Goal: Task Accomplishment & Management: Use online tool/utility

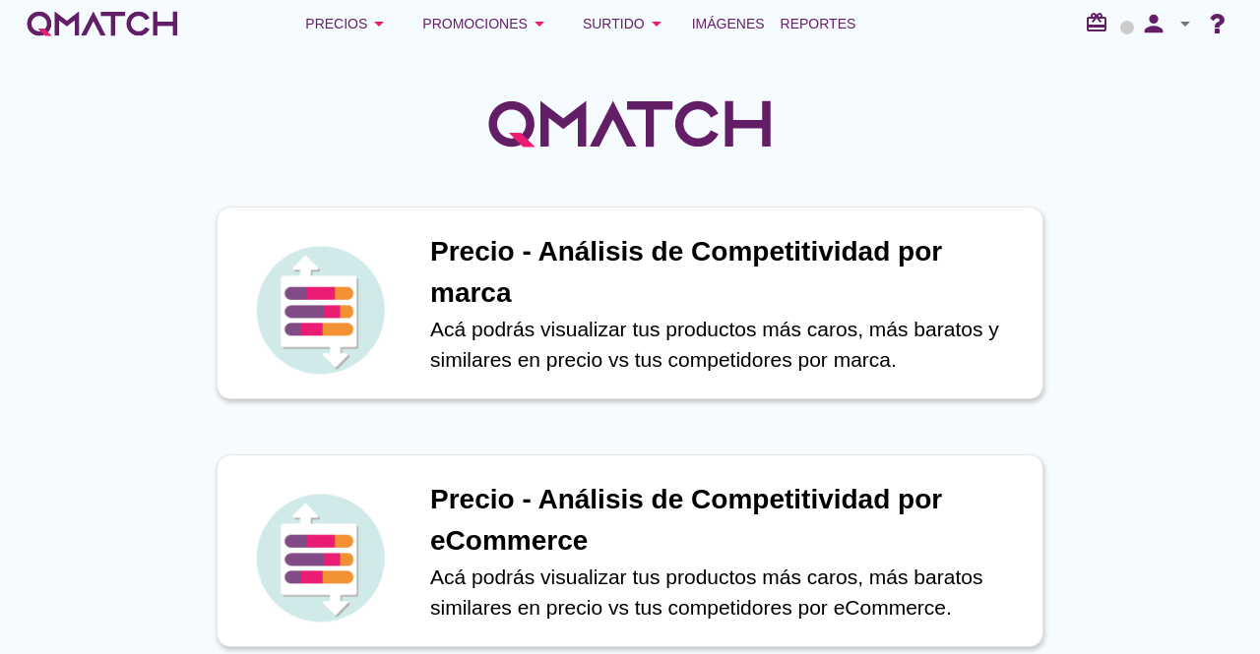
click at [405, 80] on div at bounding box center [630, 113] width 1260 height 132
click at [539, 18] on icon "arrow_drop_down" at bounding box center [540, 24] width 24 height 24
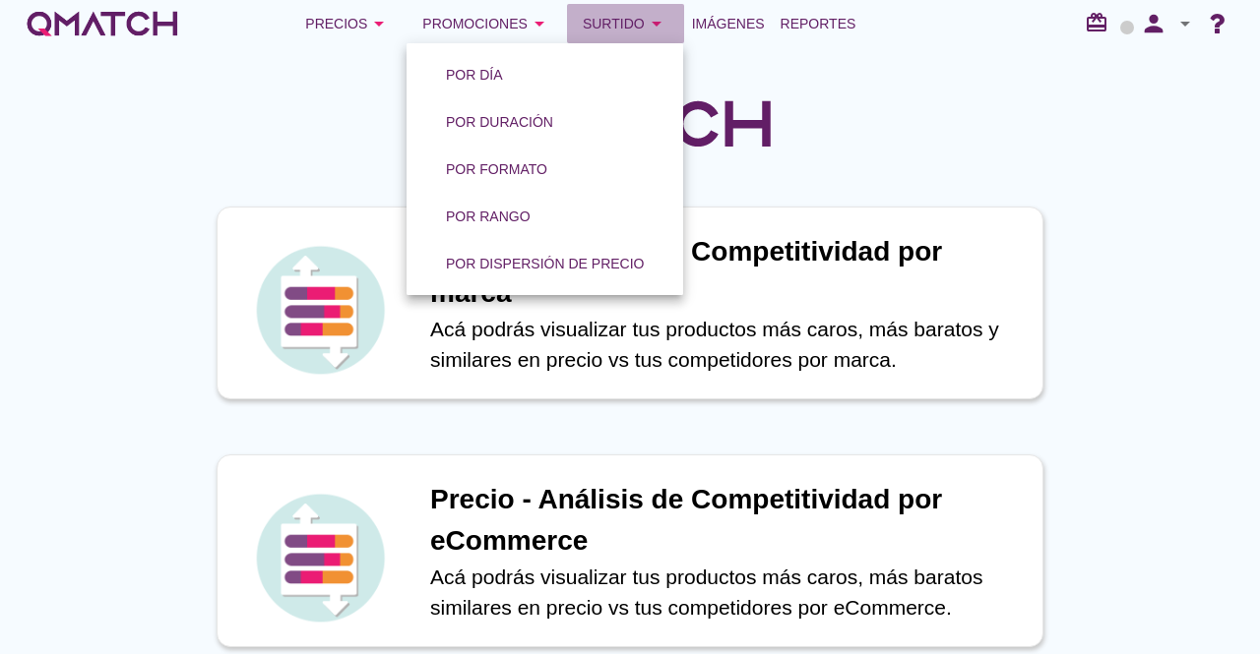
click at [606, 23] on div "Surtido arrow_drop_down" at bounding box center [626, 24] width 86 height 24
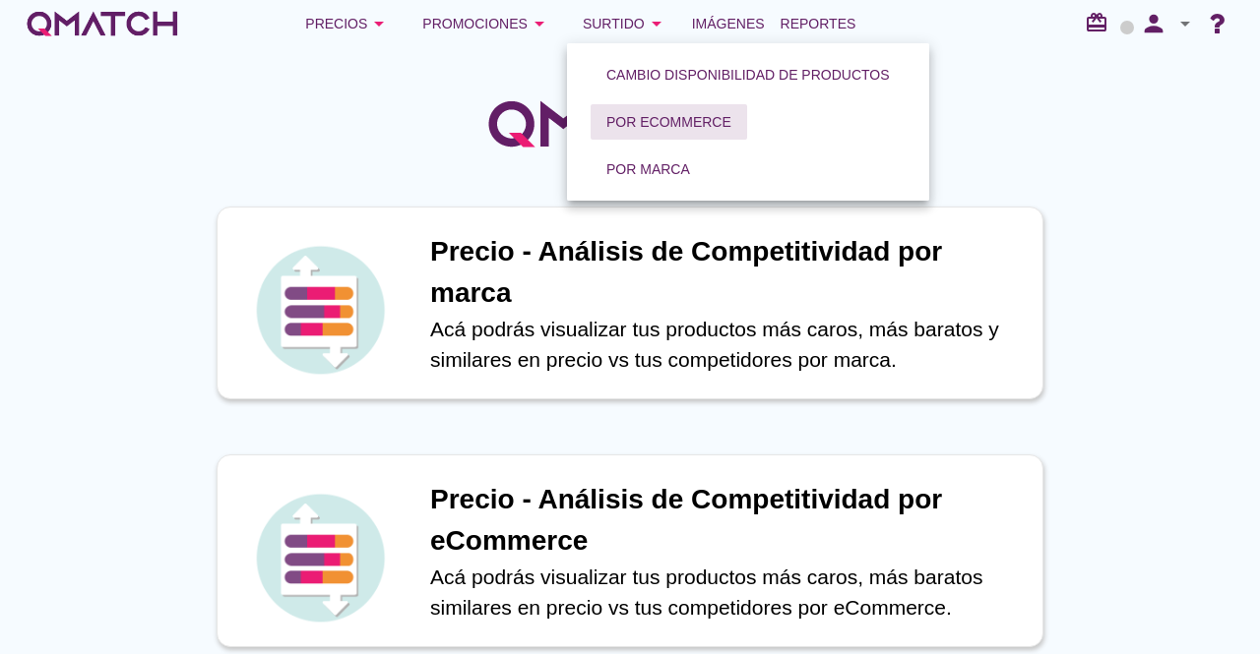
click at [665, 125] on div "Por eCommerce" at bounding box center [668, 122] width 125 height 21
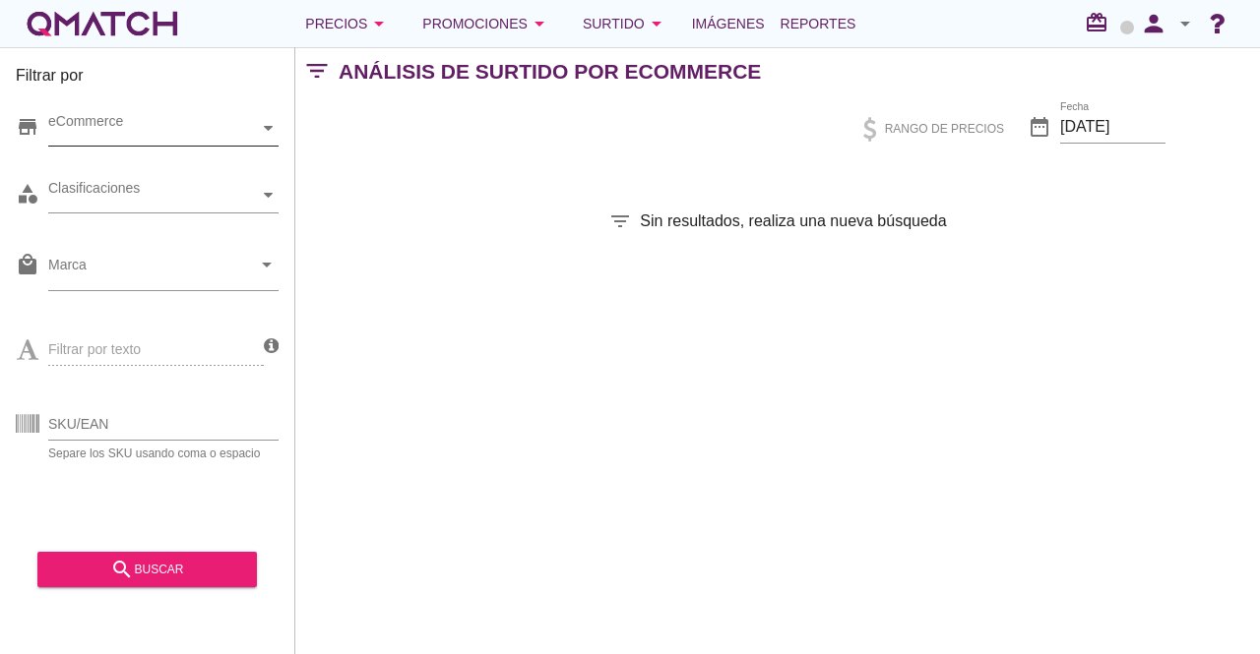
click at [220, 121] on div "eCommerce" at bounding box center [153, 128] width 211 height 21
click at [589, 187] on div "Filtrar por store eCommerce Chile category Clasificaciones local_mall Marca arr…" at bounding box center [777, 350] width 965 height 607
click at [166, 571] on div "search buscar" at bounding box center [147, 570] width 188 height 24
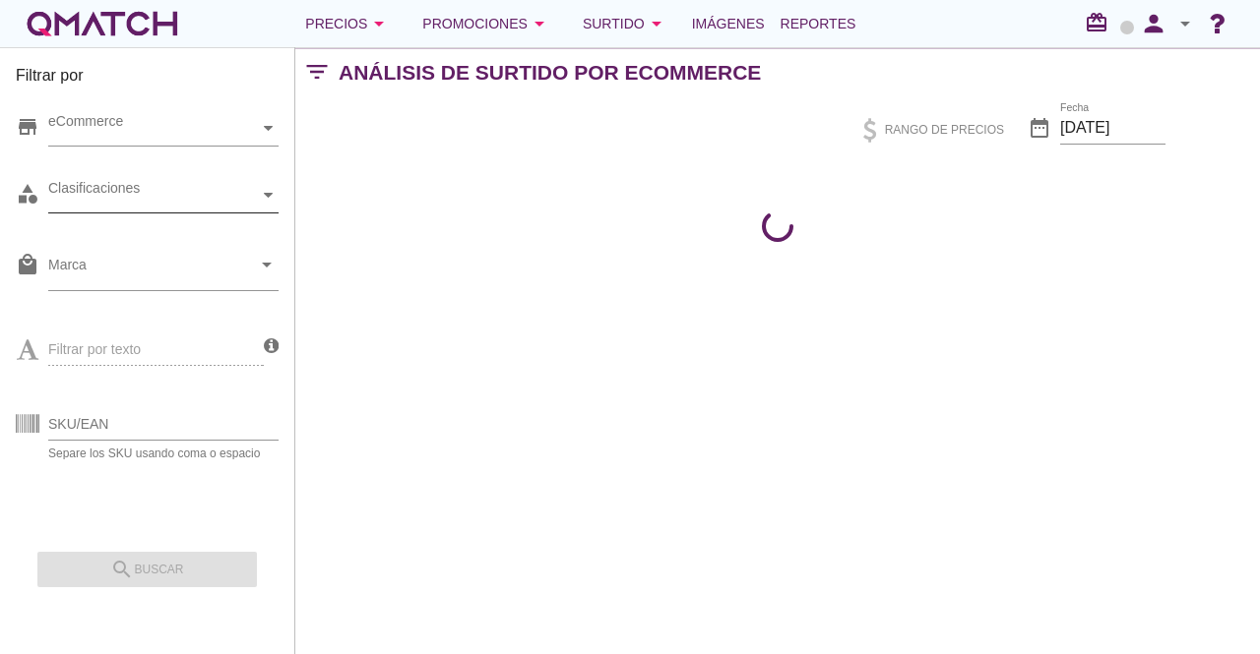
click at [261, 204] on div at bounding box center [269, 195] width 20 height 34
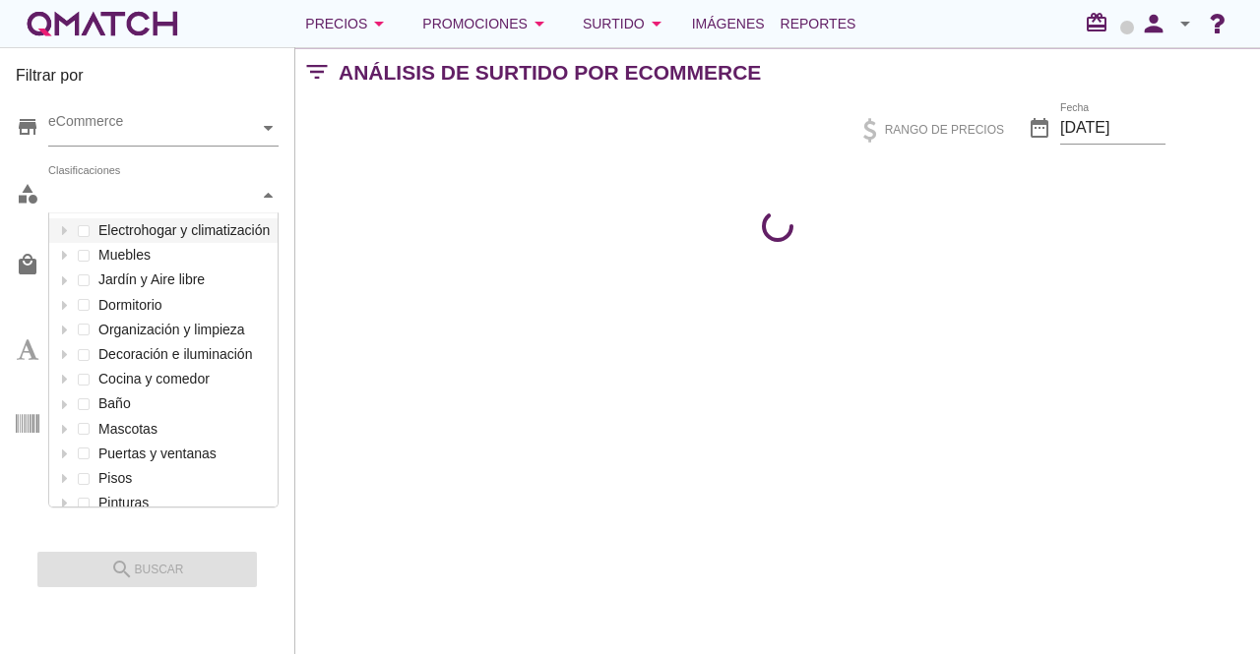
scroll to position [293, 228]
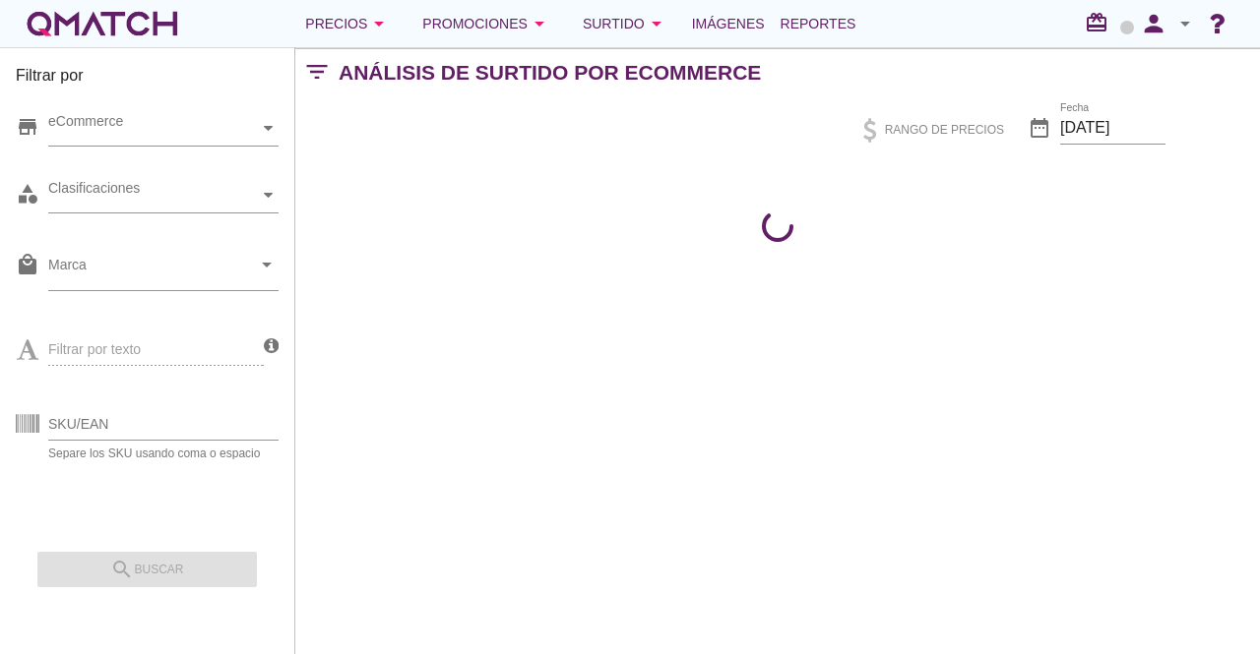
click at [398, 168] on div "Filtrar por store eCommerce category Clasificaciones local_mall Marca arrow_dro…" at bounding box center [777, 350] width 965 height 607
click at [248, 280] on input "Marca" at bounding box center [149, 269] width 203 height 31
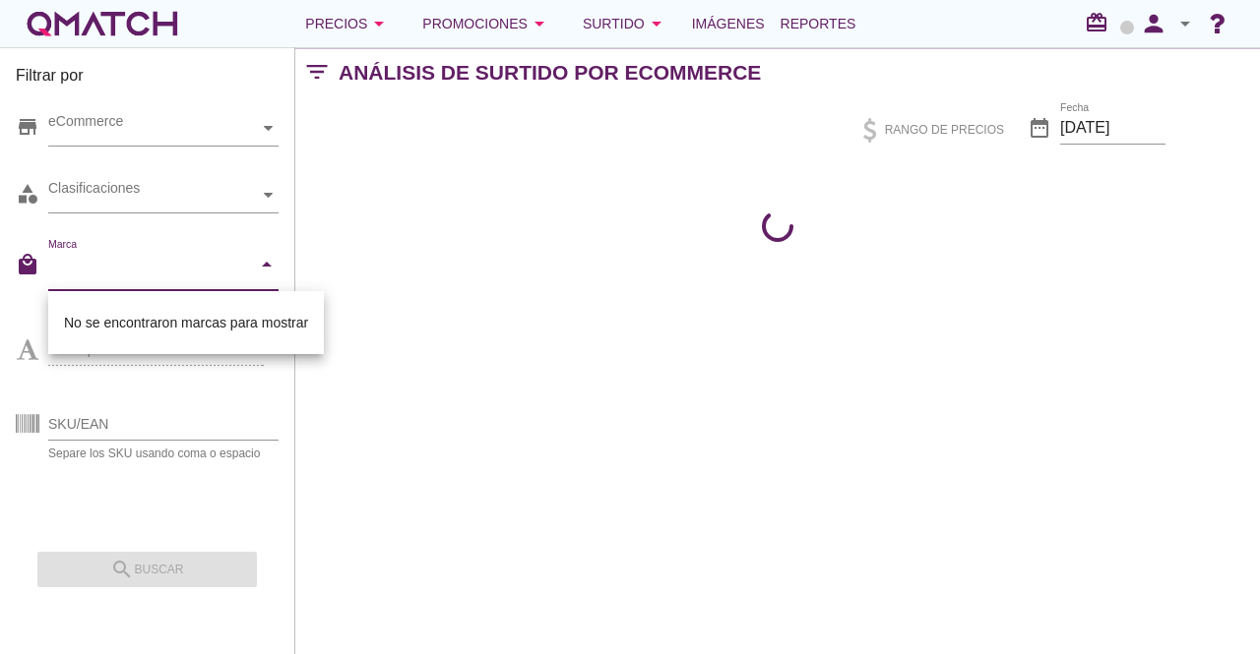
click at [270, 277] on div "Marca arrow_drop_down" at bounding box center [163, 269] width 230 height 41
click at [429, 378] on div "Filtrar por store eCommerce category Clasificaciones local_mall Marca arrow_dro…" at bounding box center [777, 350] width 965 height 607
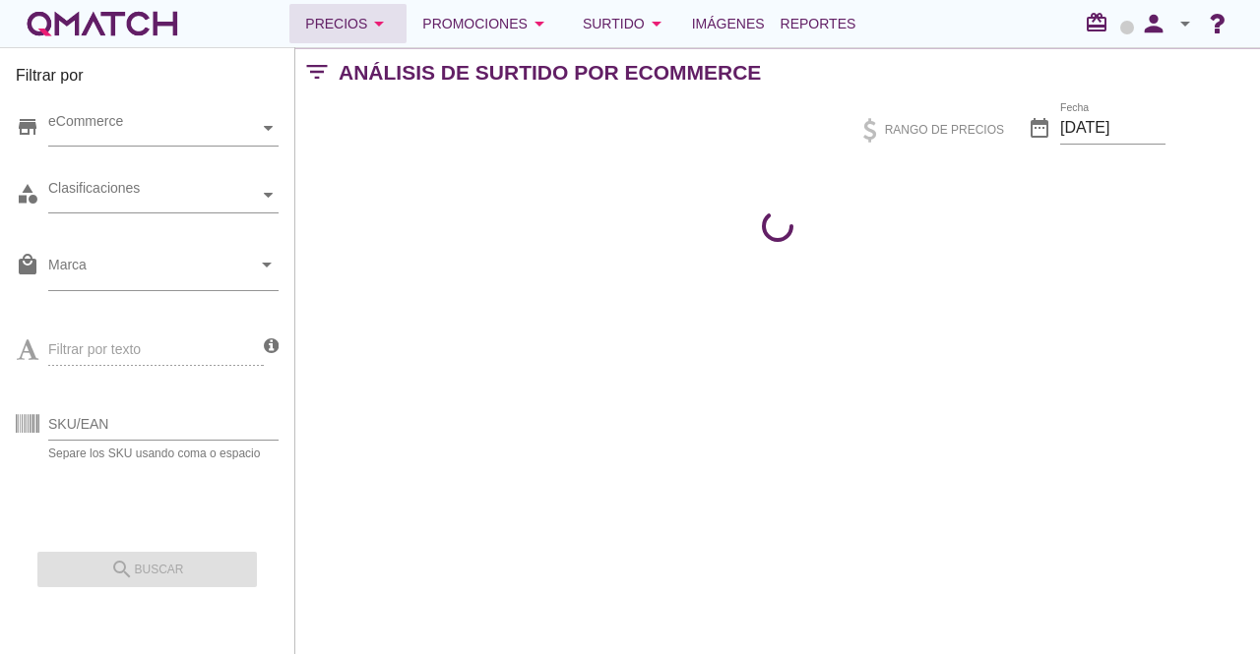
click at [357, 29] on div "Precios arrow_drop_down" at bounding box center [348, 24] width 86 height 24
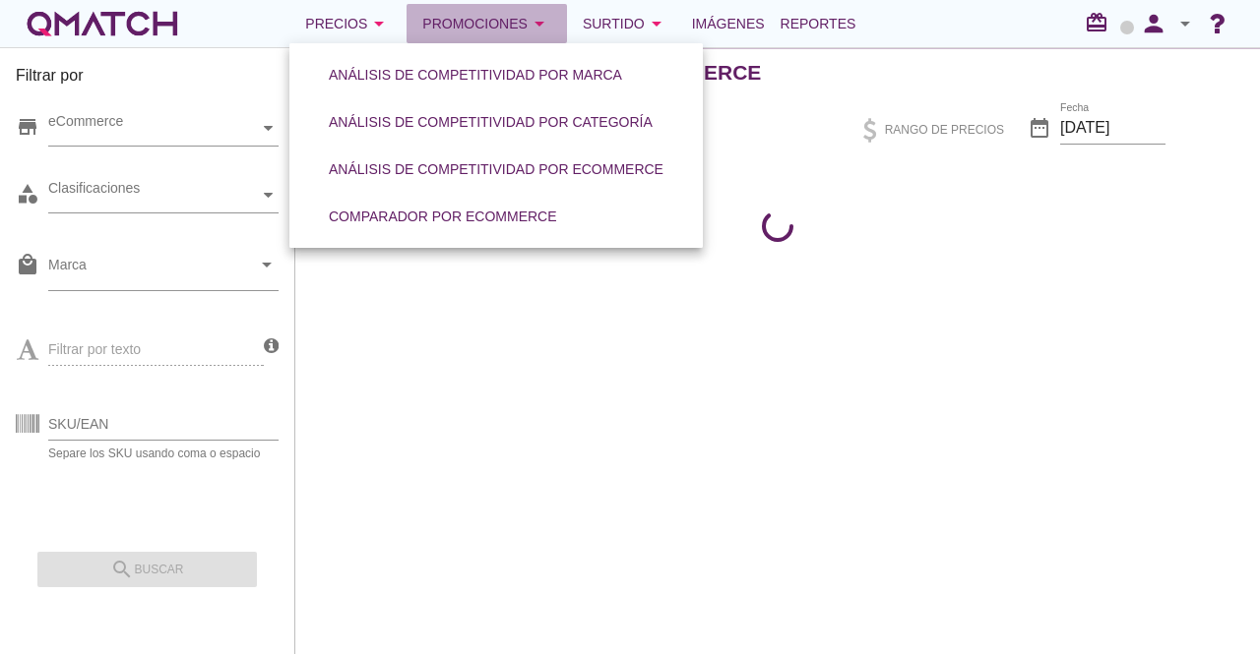
click at [500, 18] on div "Promociones arrow_drop_down" at bounding box center [486, 24] width 129 height 24
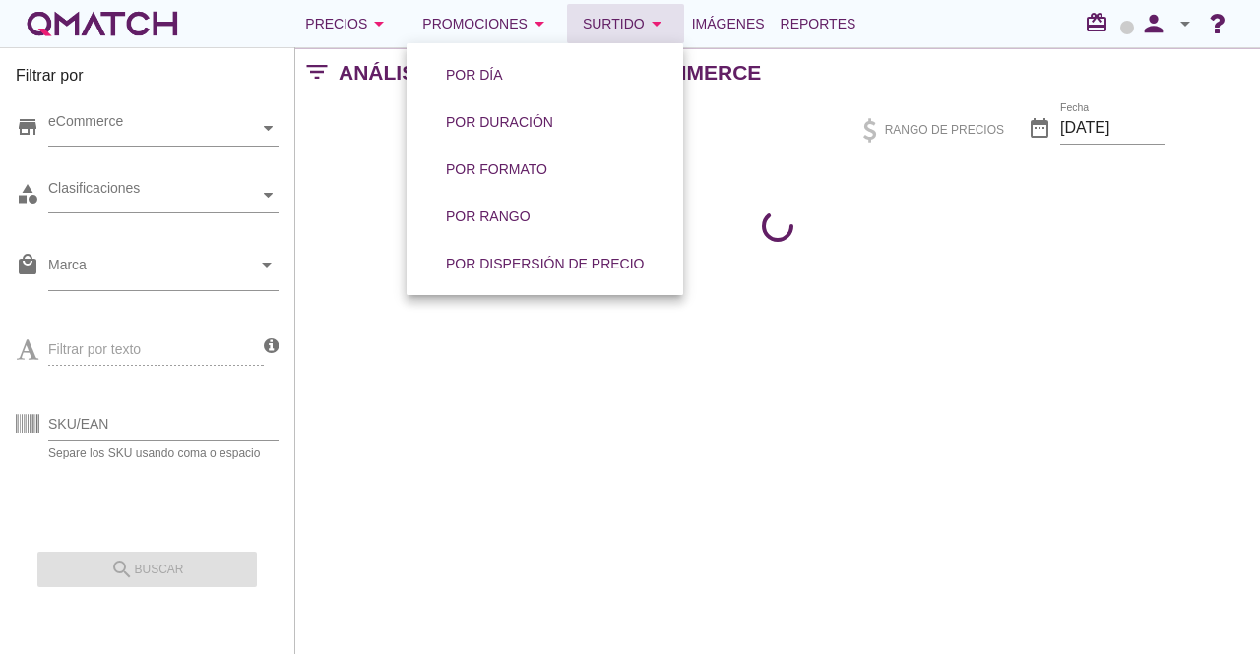
click at [641, 19] on div "Surtido arrow_drop_down" at bounding box center [626, 24] width 86 height 24
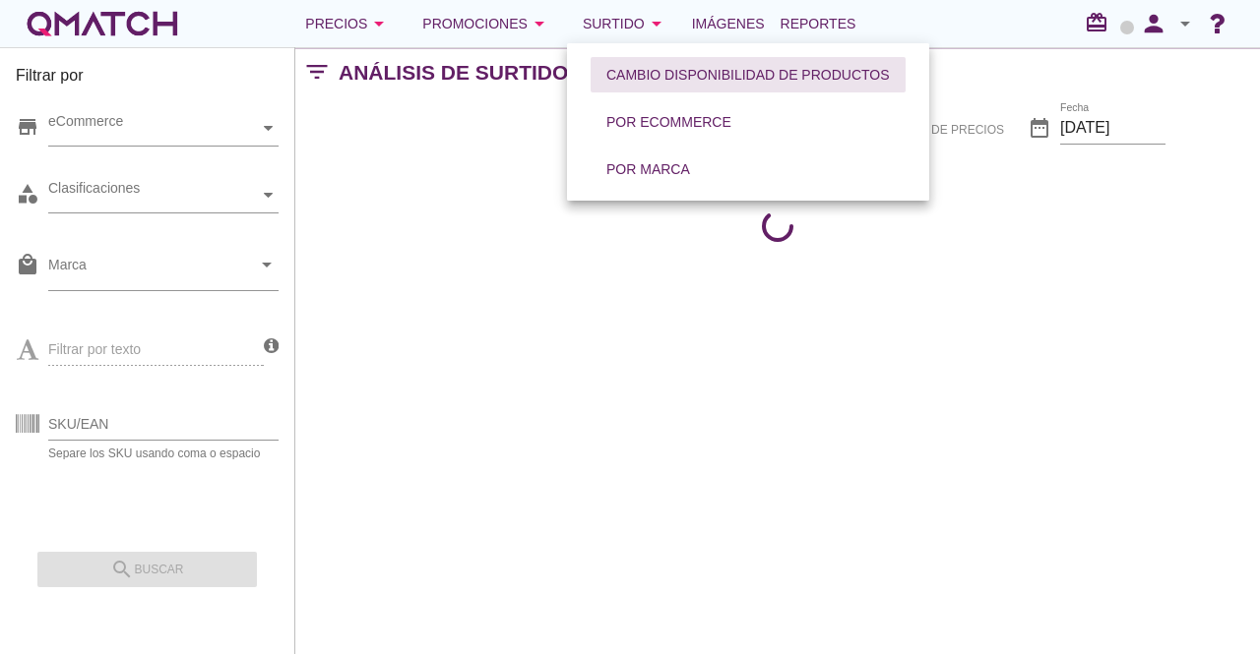
click at [644, 78] on div "Cambio disponibilidad de productos" at bounding box center [747, 75] width 283 height 21
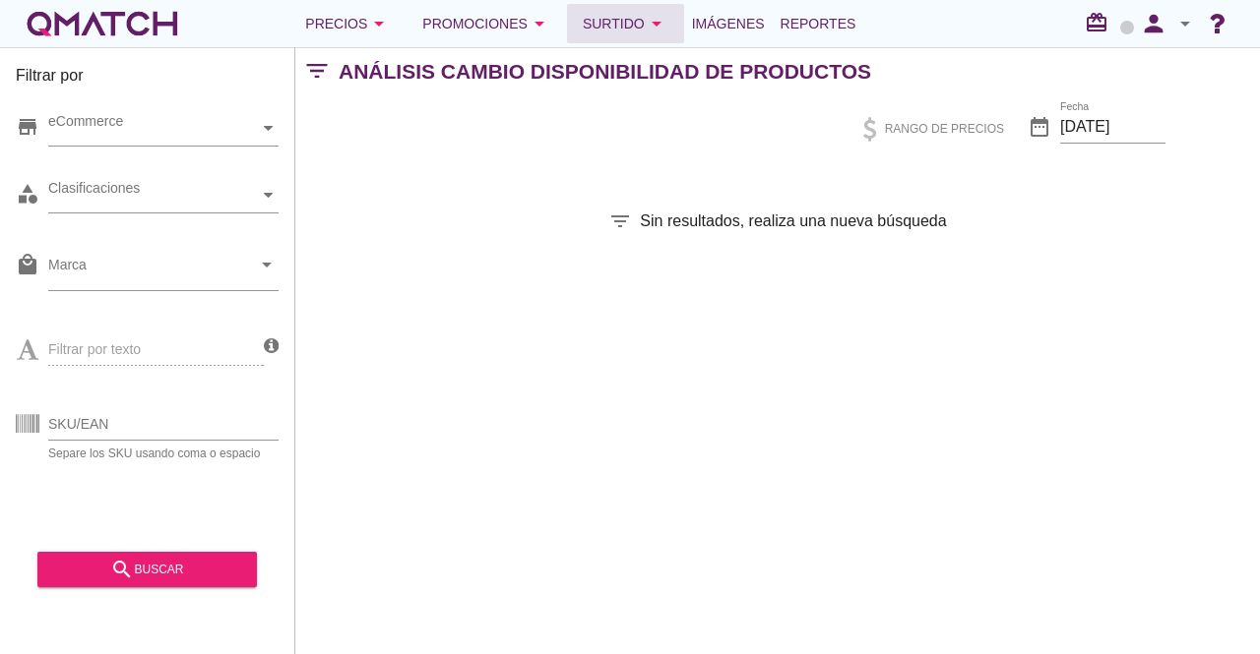
click at [636, 26] on div "Surtido arrow_drop_down" at bounding box center [626, 24] width 86 height 24
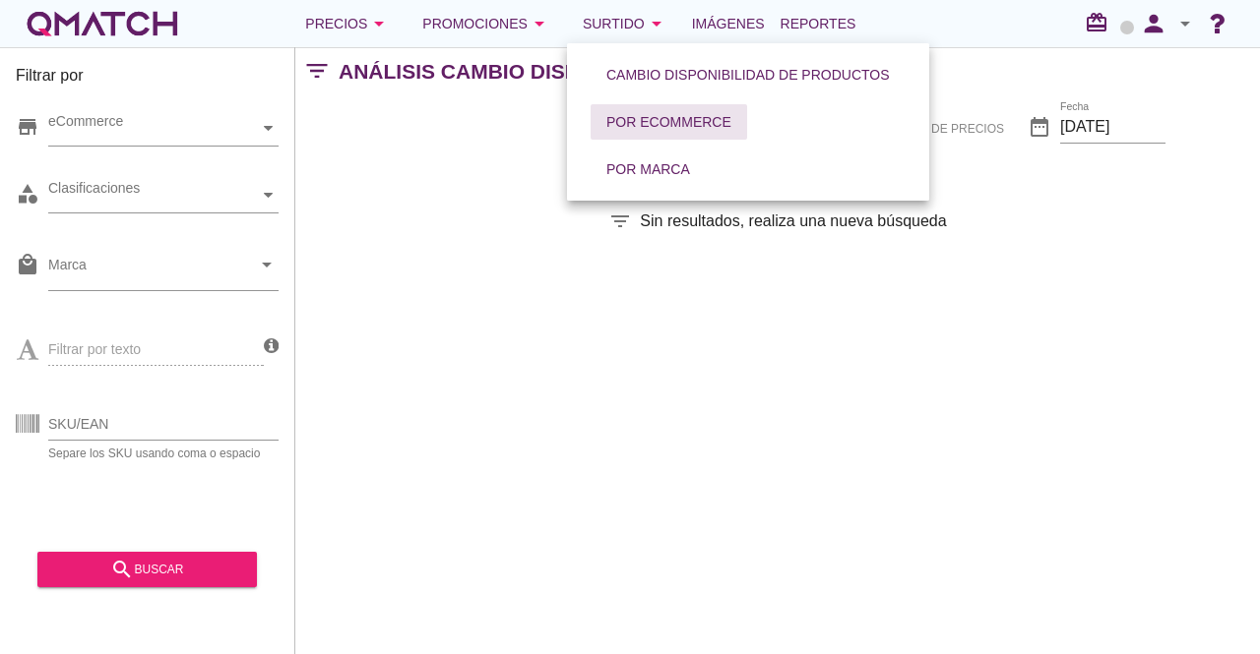
click at [654, 117] on div "Por eCommerce" at bounding box center [668, 122] width 125 height 21
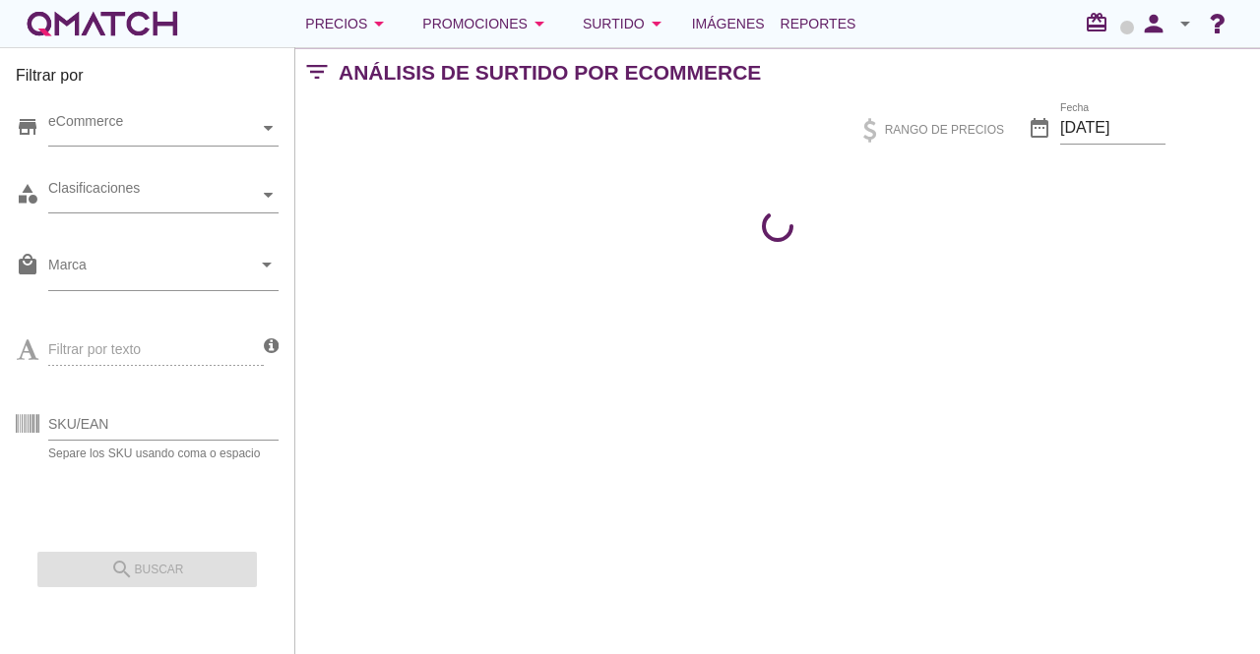
click at [327, 72] on icon "filter_list" at bounding box center [316, 72] width 43 height 1
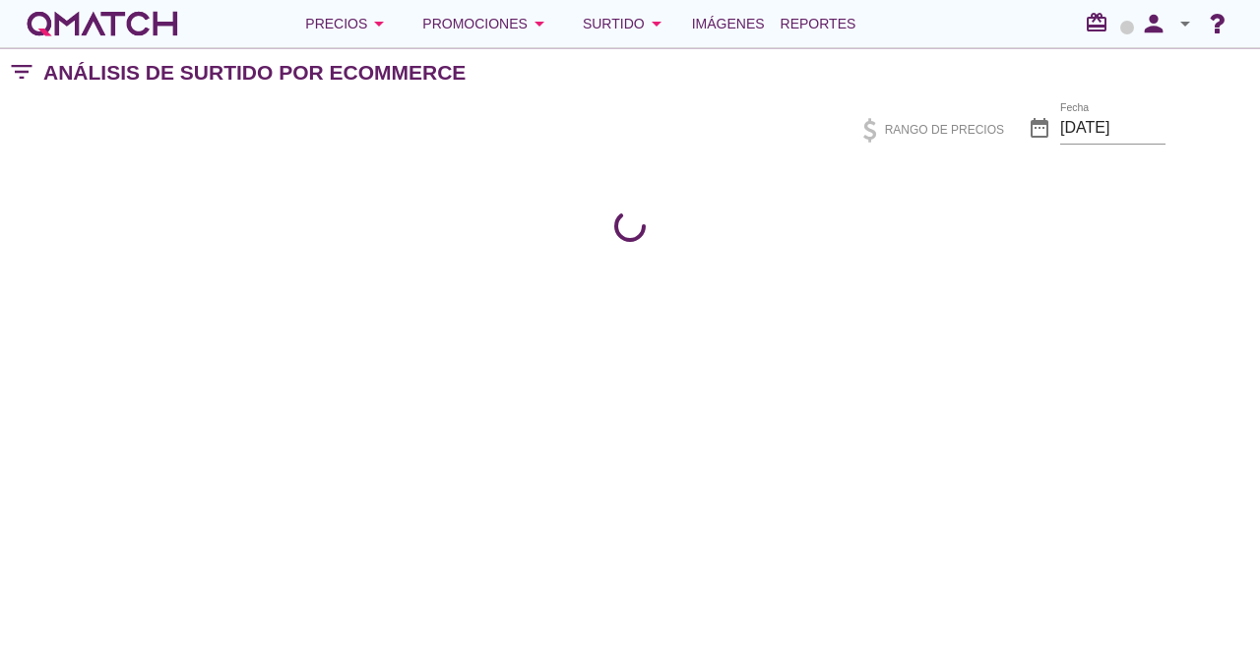
click at [16, 73] on icon "filter_list" at bounding box center [21, 72] width 43 height 1
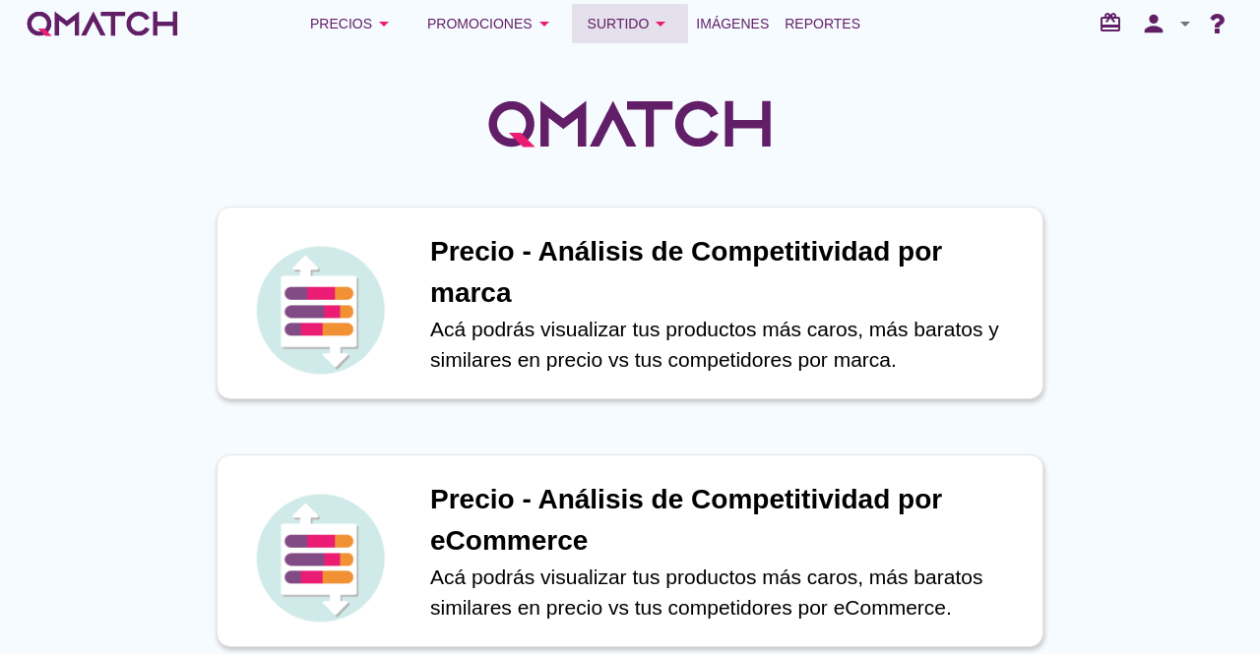
click at [645, 26] on div "Surtido arrow_drop_down" at bounding box center [631, 24] width 86 height 24
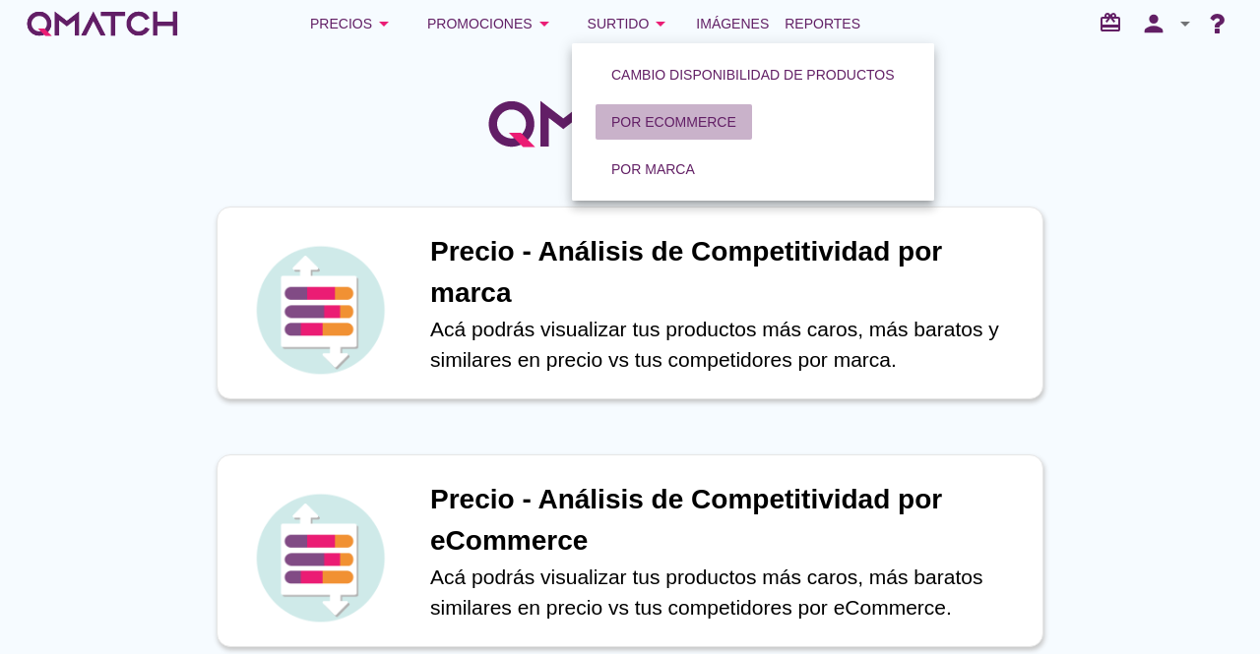
click at [690, 134] on button "Por eCommerce" at bounding box center [673, 121] width 156 height 35
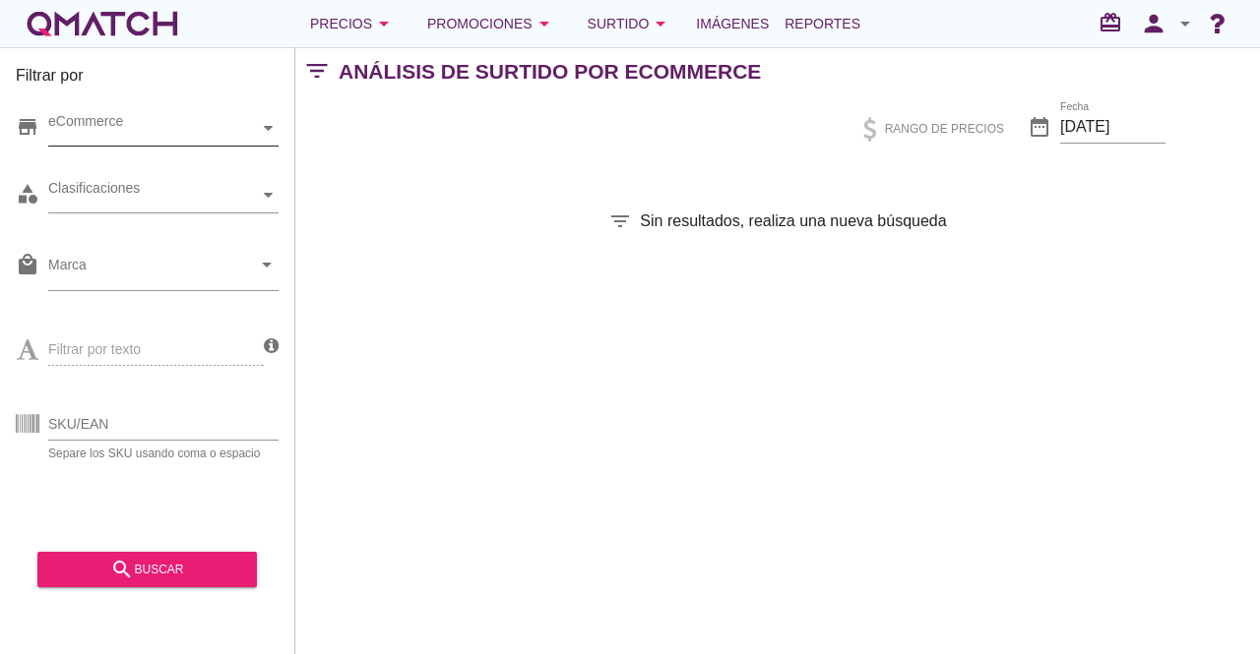
click at [203, 138] on div "eCommerce" at bounding box center [153, 128] width 211 height 21
click at [430, 229] on div "filter_list Sin resultados, realiza una nueva búsqueda" at bounding box center [777, 222] width 965 height 24
click at [169, 139] on div "eCommerce" at bounding box center [153, 128] width 211 height 34
click at [90, 147] on div "eCommerce [GEOGRAPHIC_DATA]" at bounding box center [163, 128] width 230 height 35
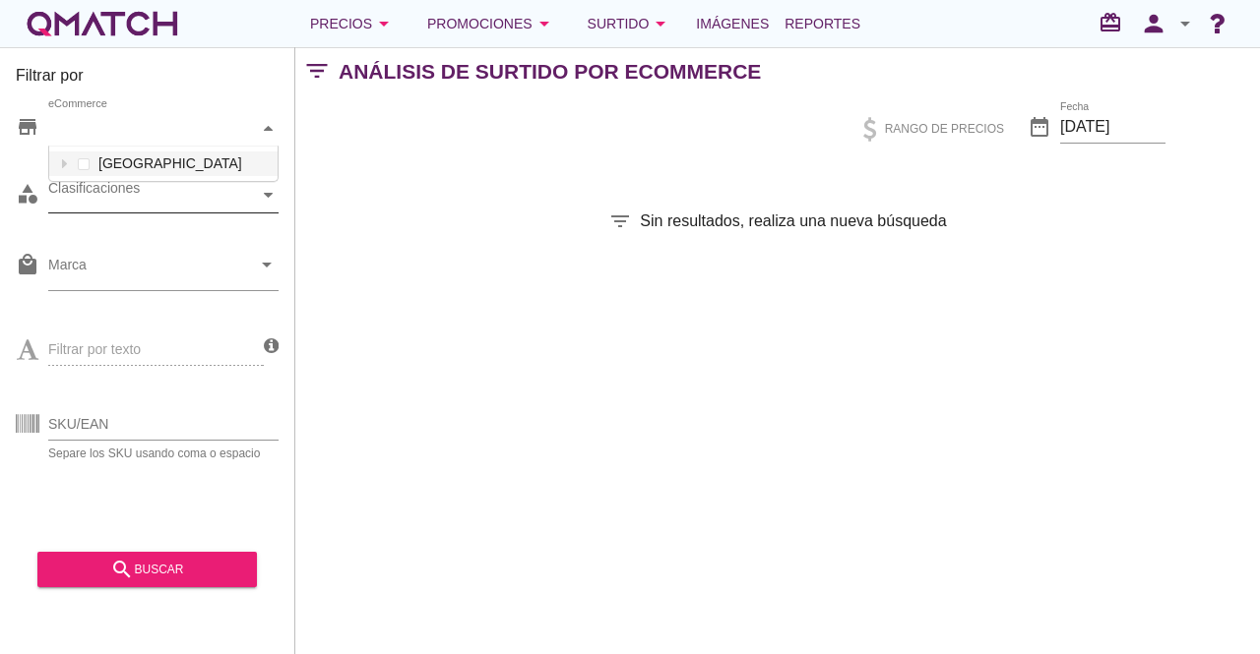
click at [262, 201] on div at bounding box center [269, 195] width 20 height 34
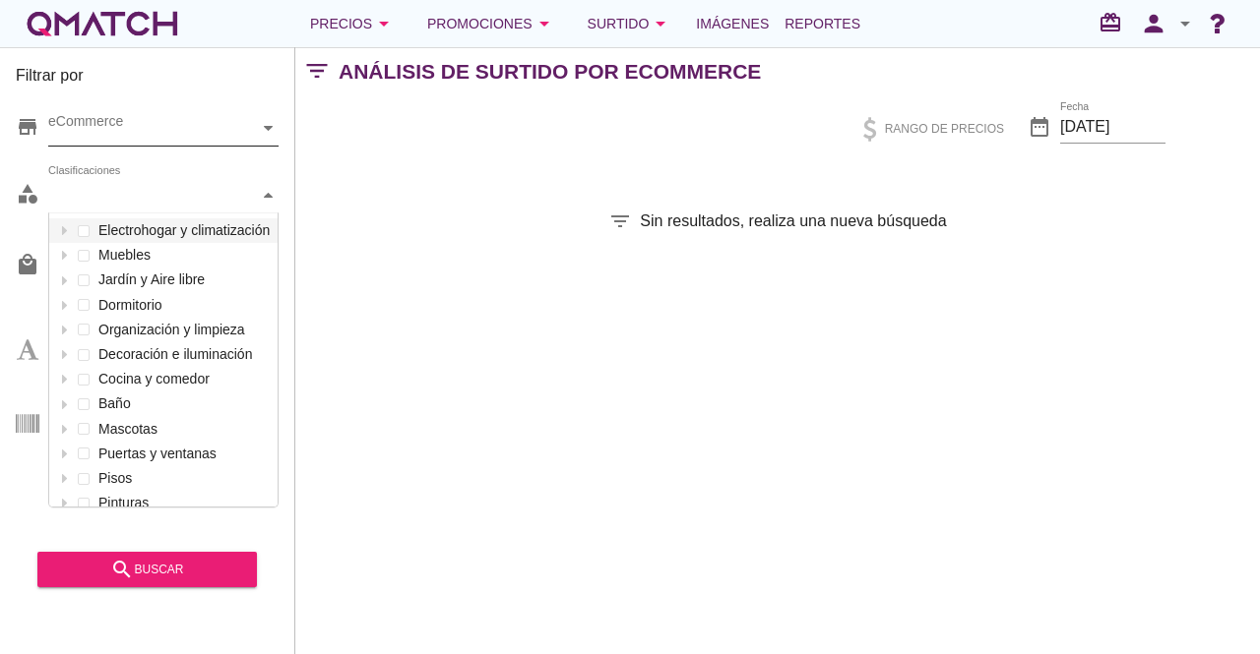
scroll to position [293, 228]
click at [350, 244] on div "Filtrar por store eCommerce category Clasificaciones Electrohogar y climatizaci…" at bounding box center [777, 350] width 965 height 607
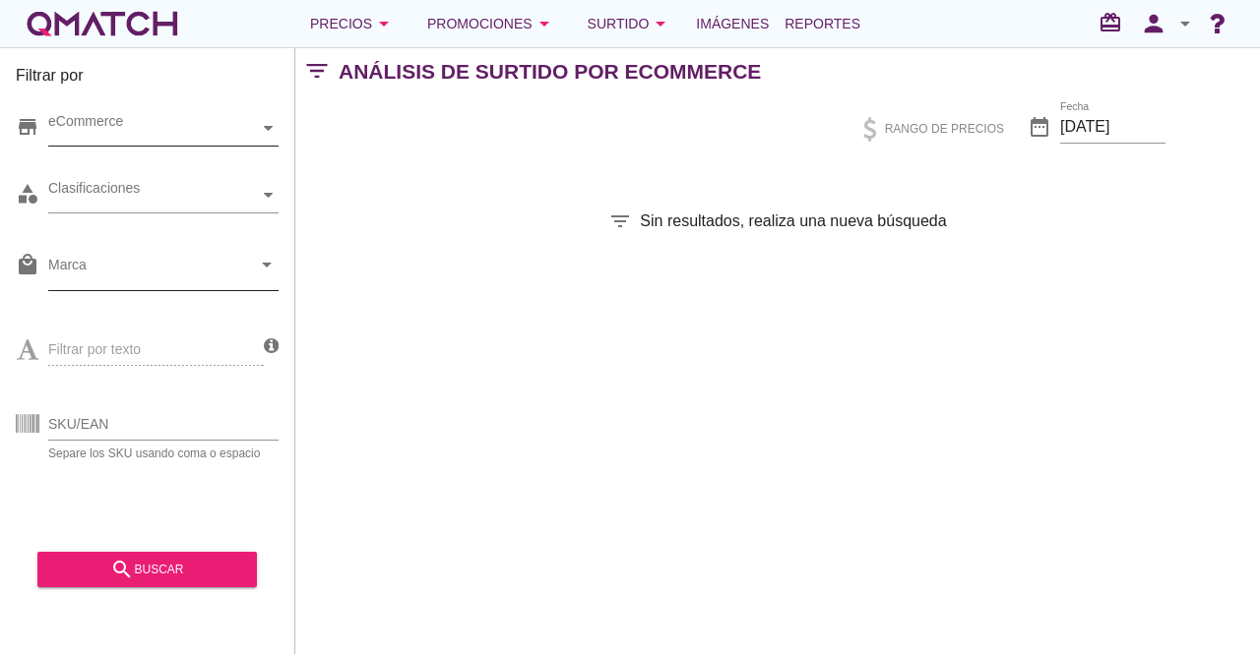
click at [268, 278] on div "Marca arrow_drop_down" at bounding box center [163, 269] width 230 height 41
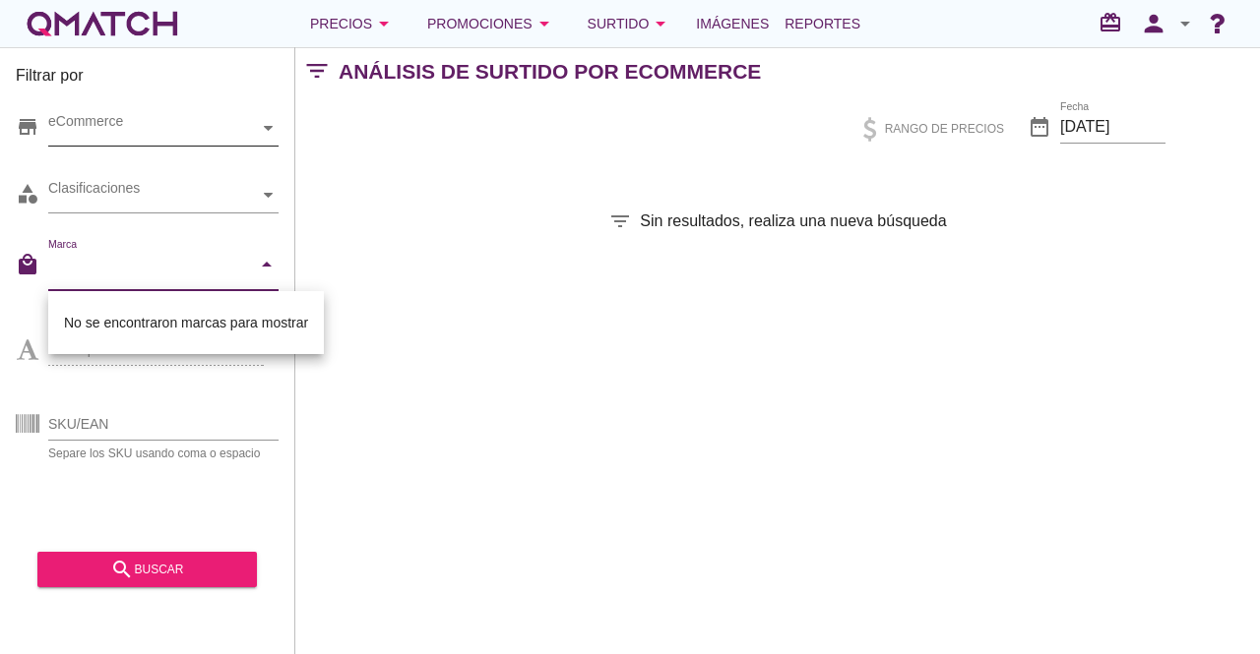
click at [325, 280] on div "Filtrar por store eCommerce category Clasificaciones local_mall Marca arrow_dro…" at bounding box center [777, 350] width 965 height 607
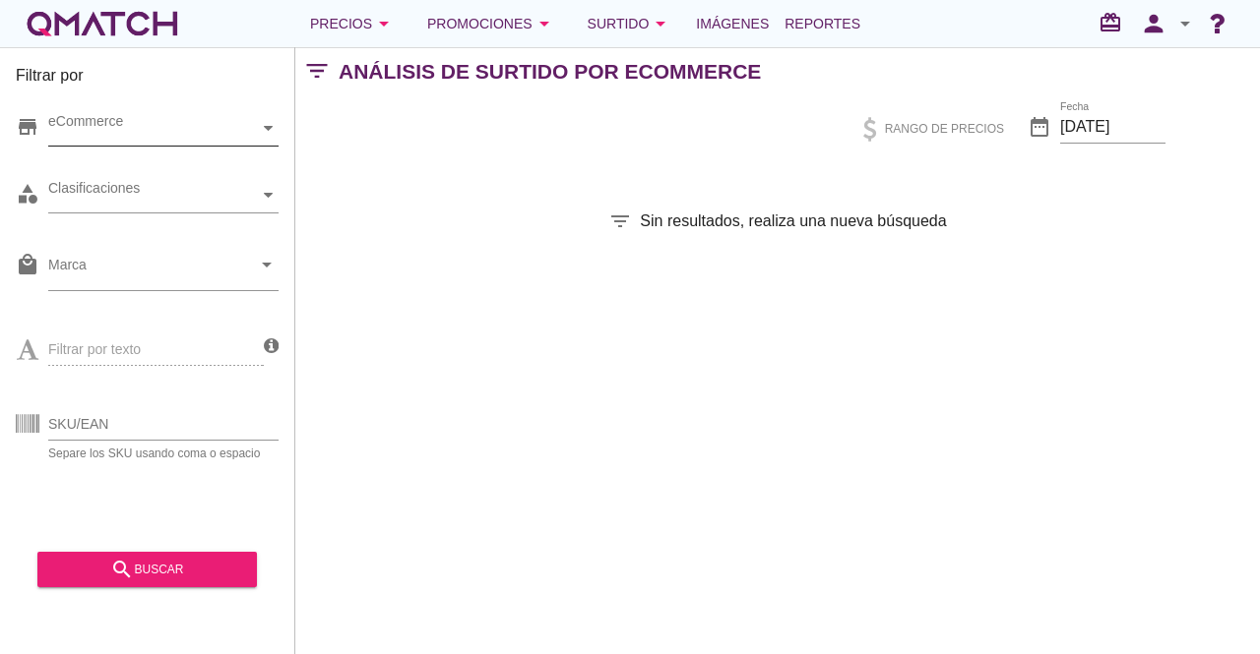
click at [253, 351] on div "Filtrar por texto" at bounding box center [140, 347] width 248 height 75
click at [626, 206] on div "Filtrar por store eCommerce category Clasificaciones local_mall Marca arrow_dro…" at bounding box center [777, 350] width 965 height 607
click at [734, 164] on div "Filtrar por store eCommerce category Clasificaciones local_mall Marca arrow_dro…" at bounding box center [777, 350] width 965 height 607
click at [374, 23] on icon "arrow_drop_down" at bounding box center [384, 24] width 24 height 24
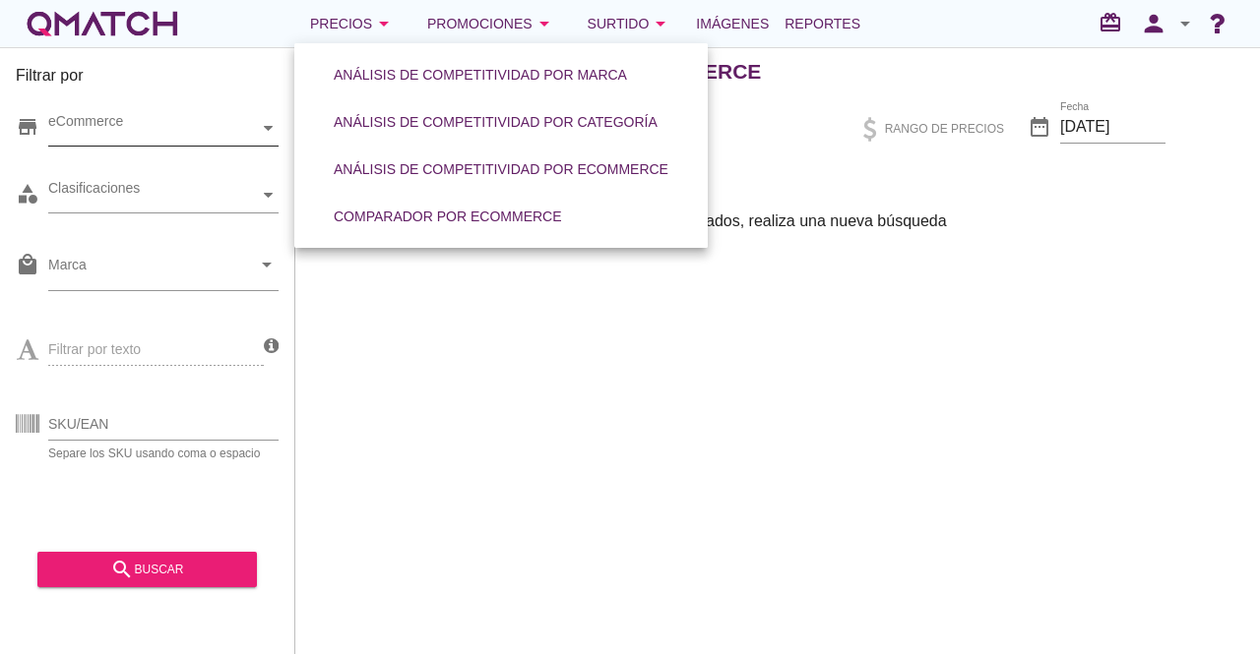
click at [1199, 76] on div "Análisis de surtido por ecommerce" at bounding box center [799, 71] width 921 height 47
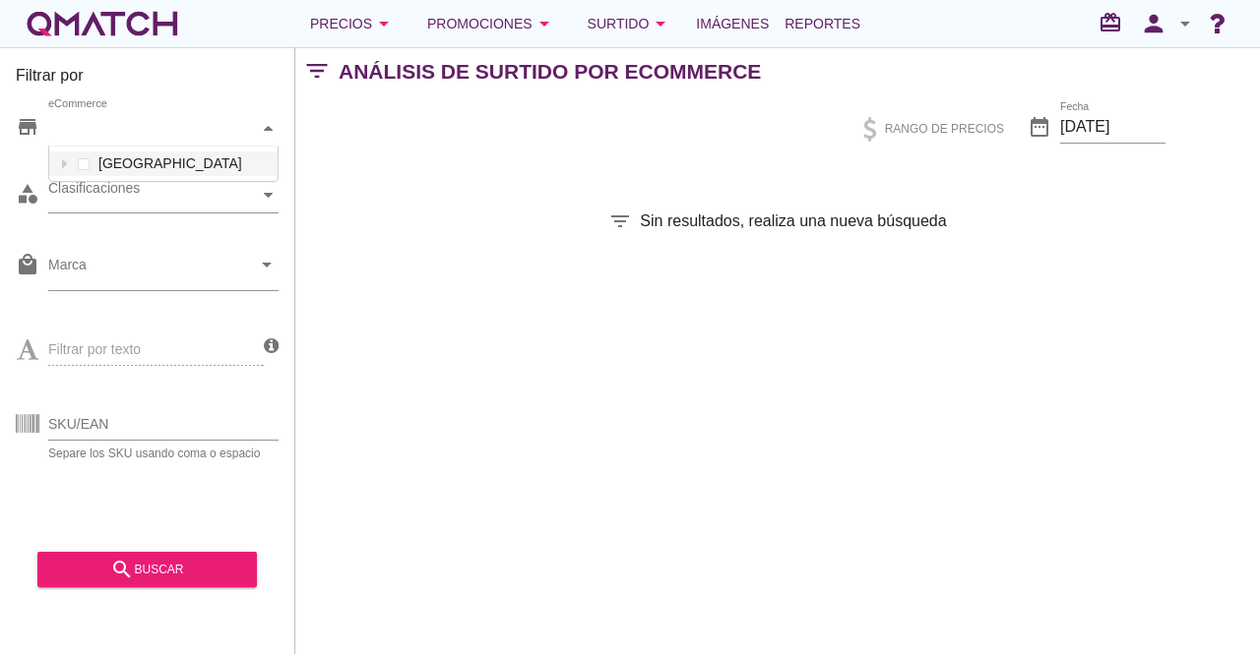
click at [268, 127] on icon at bounding box center [268, 128] width 9 height 5
click at [269, 184] on div at bounding box center [269, 195] width 20 height 34
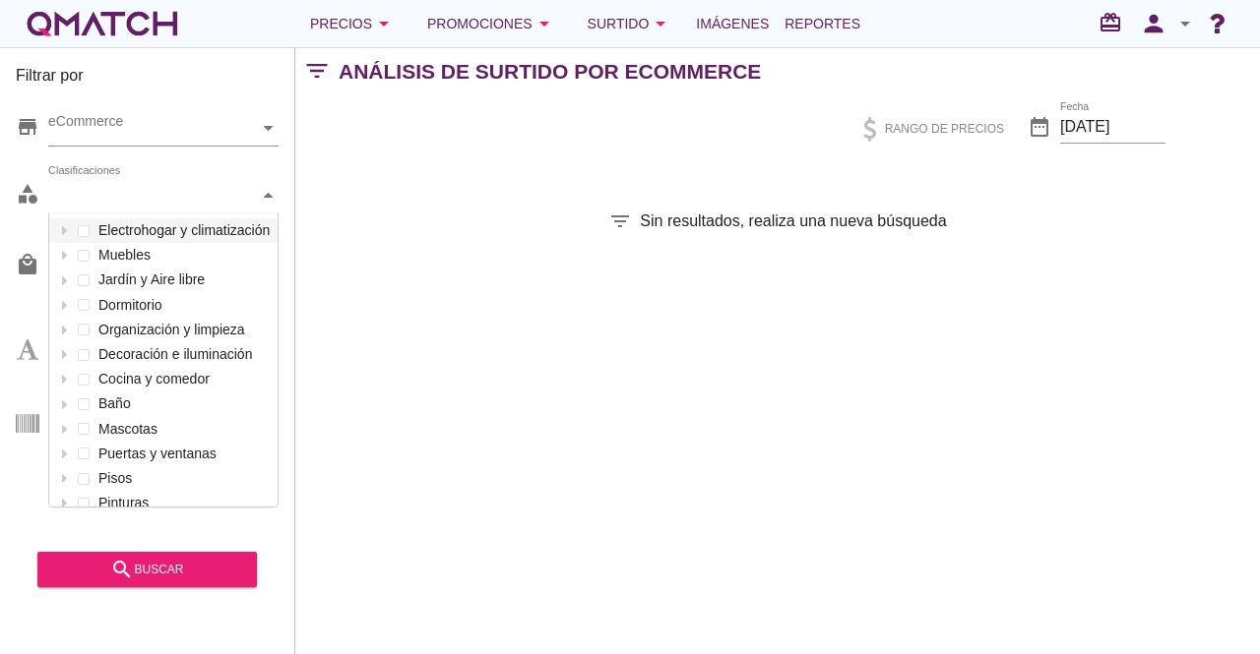
scroll to position [293, 228]
click at [269, 197] on icon at bounding box center [268, 195] width 9 height 5
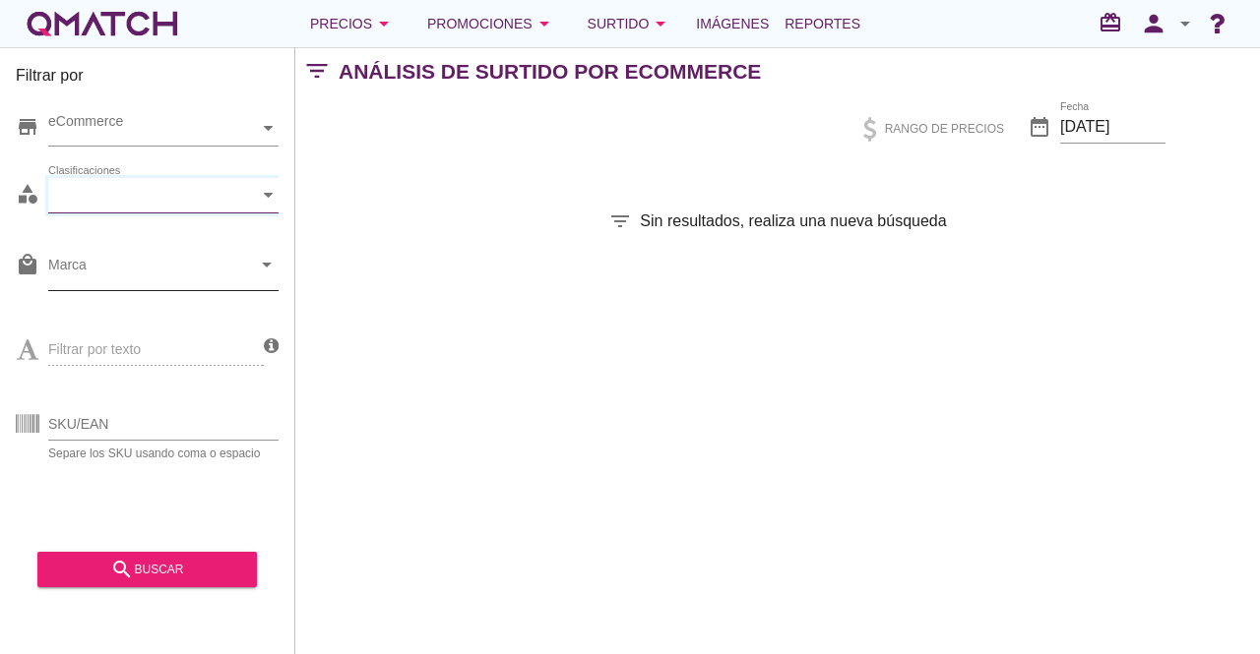
click at [268, 266] on icon "arrow_drop_down" at bounding box center [267, 265] width 24 height 24
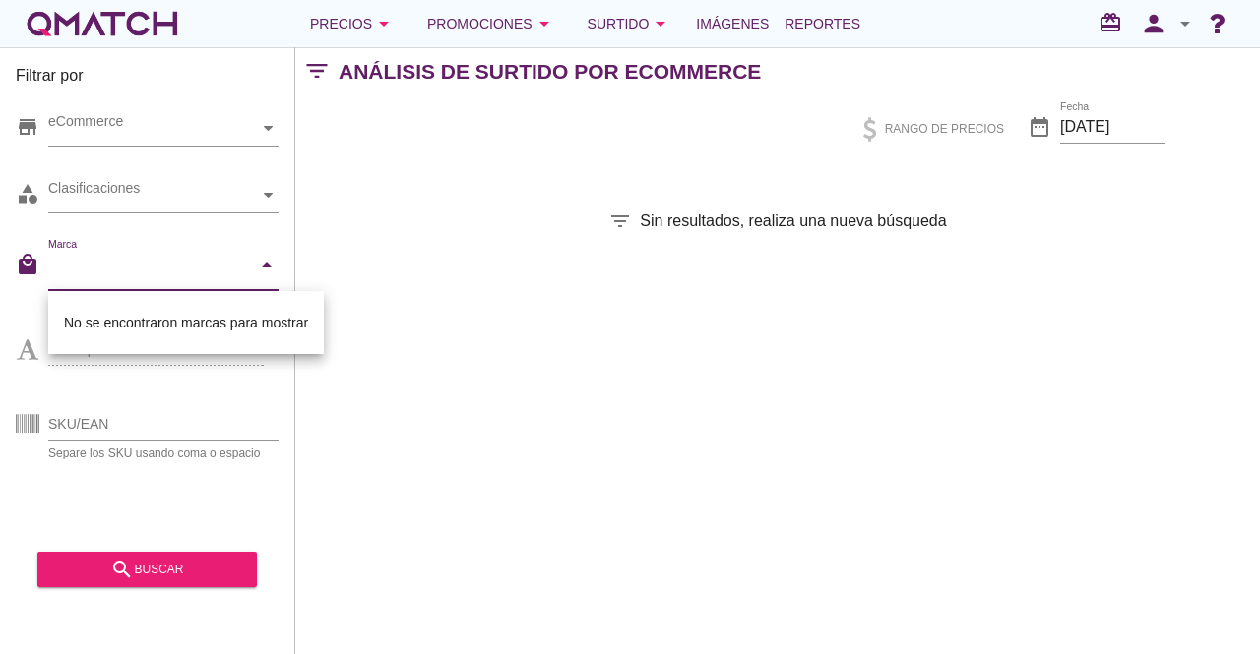
click at [264, 265] on icon "arrow_drop_down" at bounding box center [267, 265] width 24 height 24
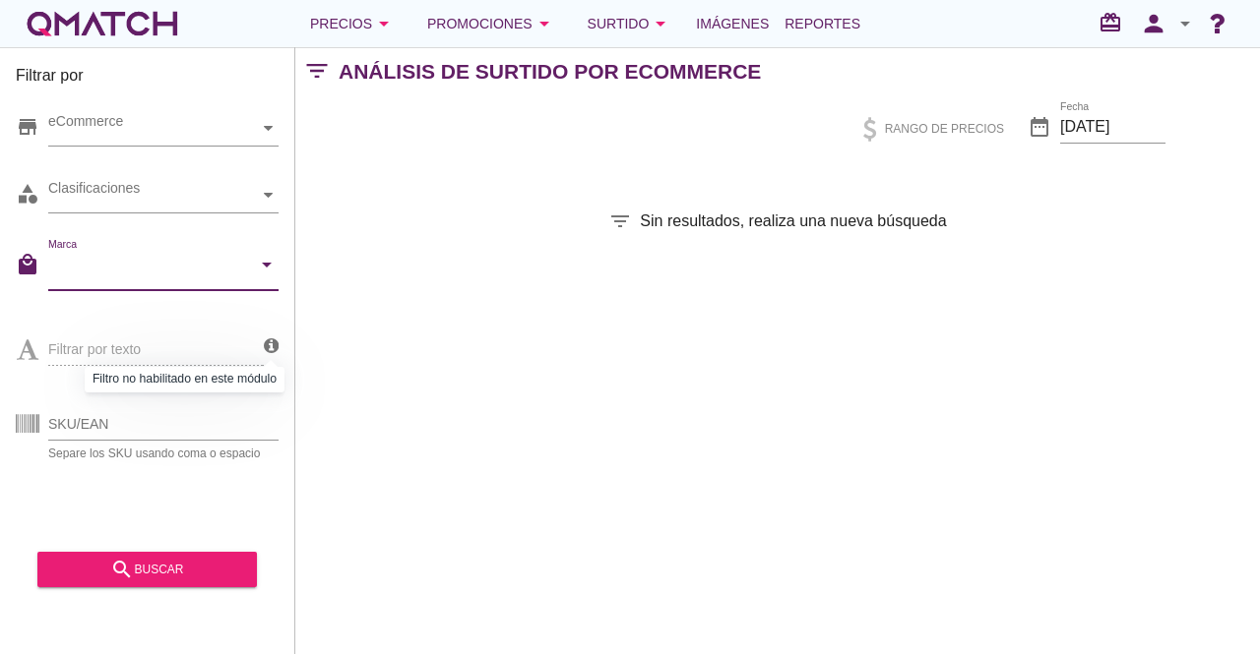
click at [269, 349] on icon at bounding box center [271, 347] width 15 height 18
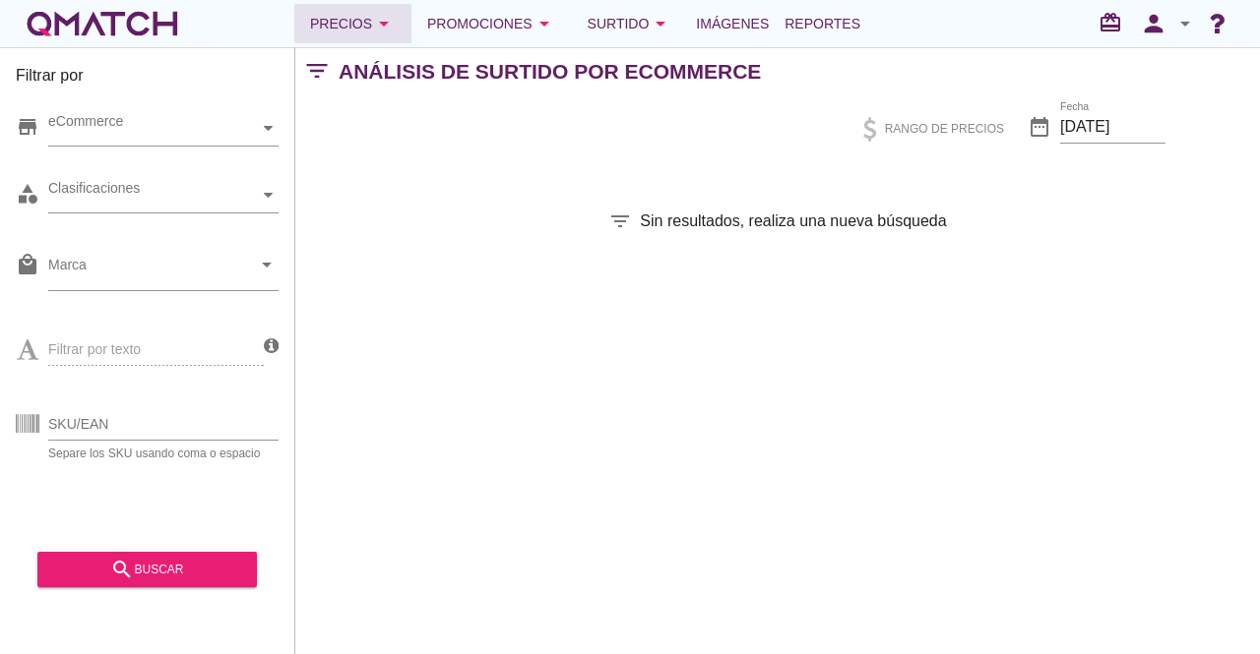
click at [326, 29] on div "Precios arrow_drop_down" at bounding box center [353, 24] width 86 height 24
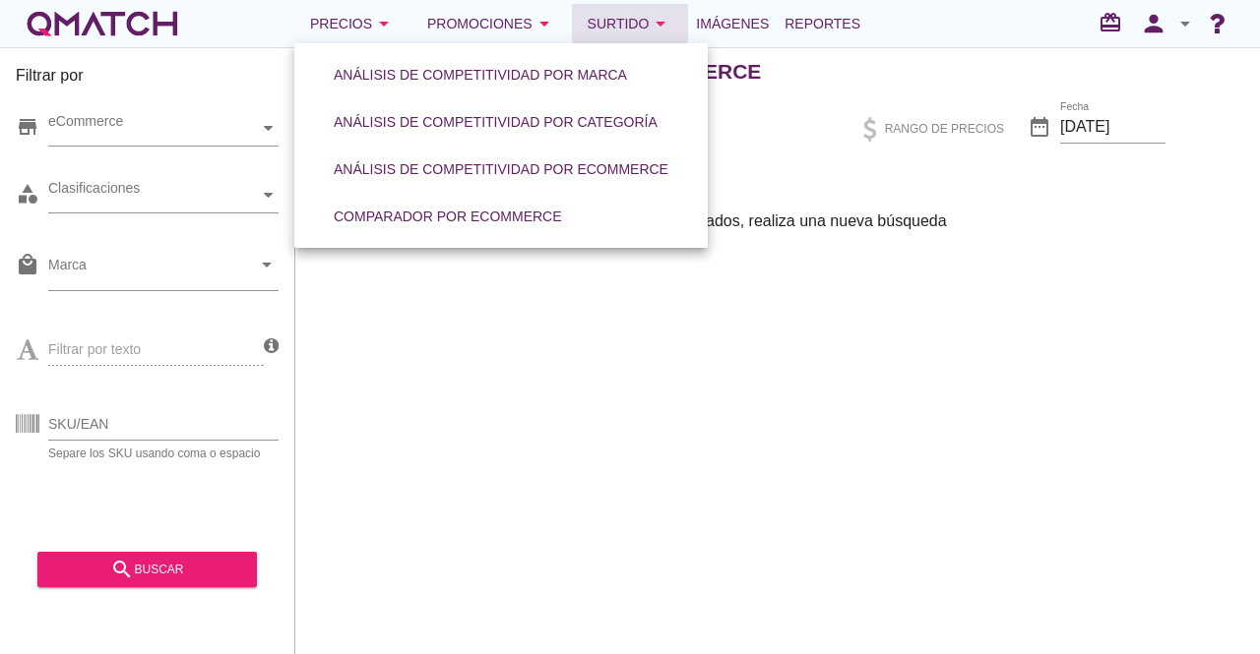
click at [644, 16] on div "Surtido arrow_drop_down" at bounding box center [631, 24] width 86 height 24
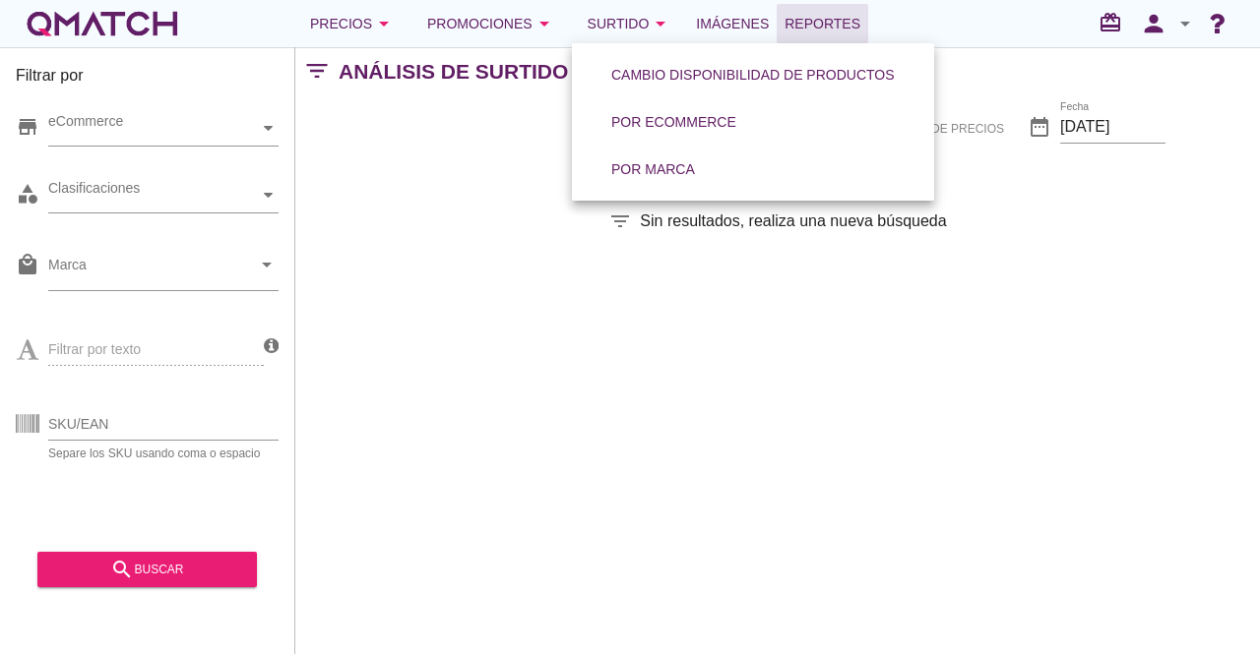
click at [844, 20] on span "Reportes" at bounding box center [822, 24] width 76 height 24
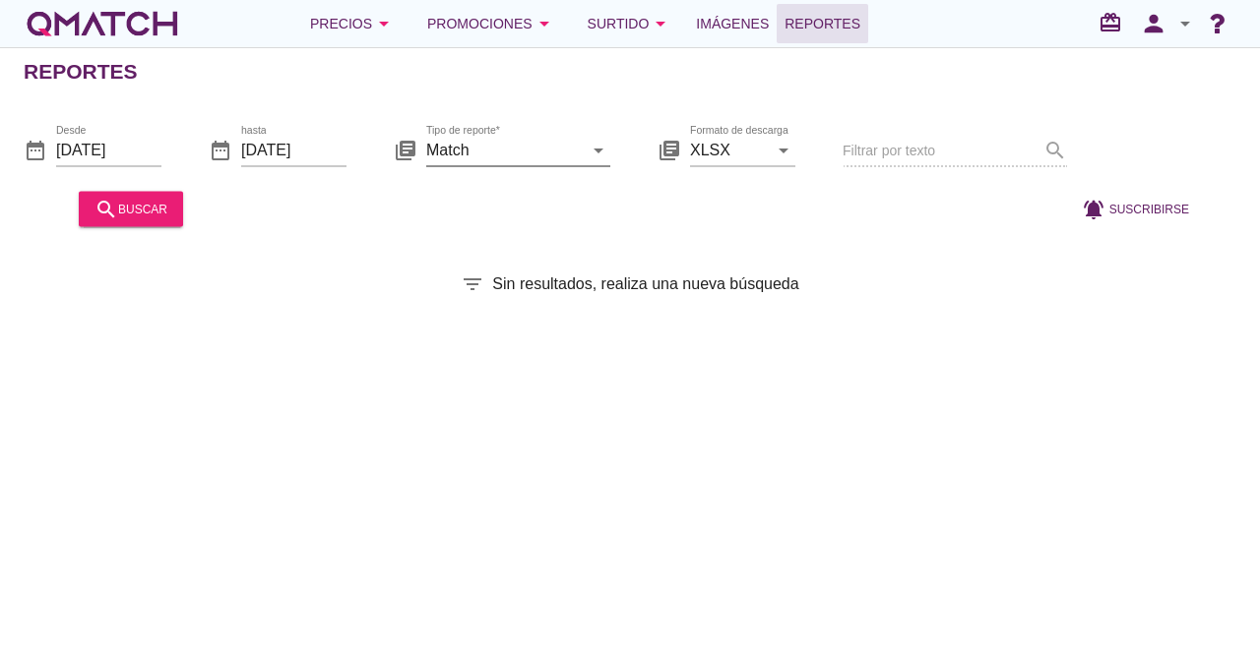
click at [576, 156] on input "Match" at bounding box center [504, 149] width 156 height 31
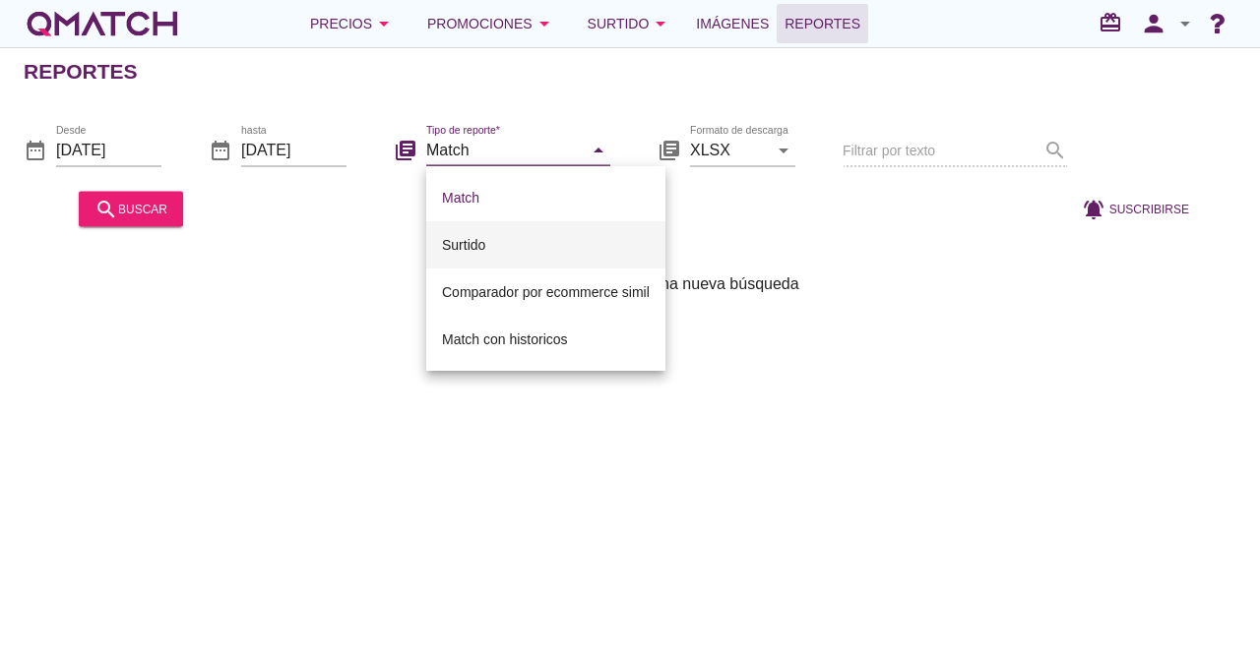
click at [537, 246] on div "Surtido" at bounding box center [546, 245] width 208 height 24
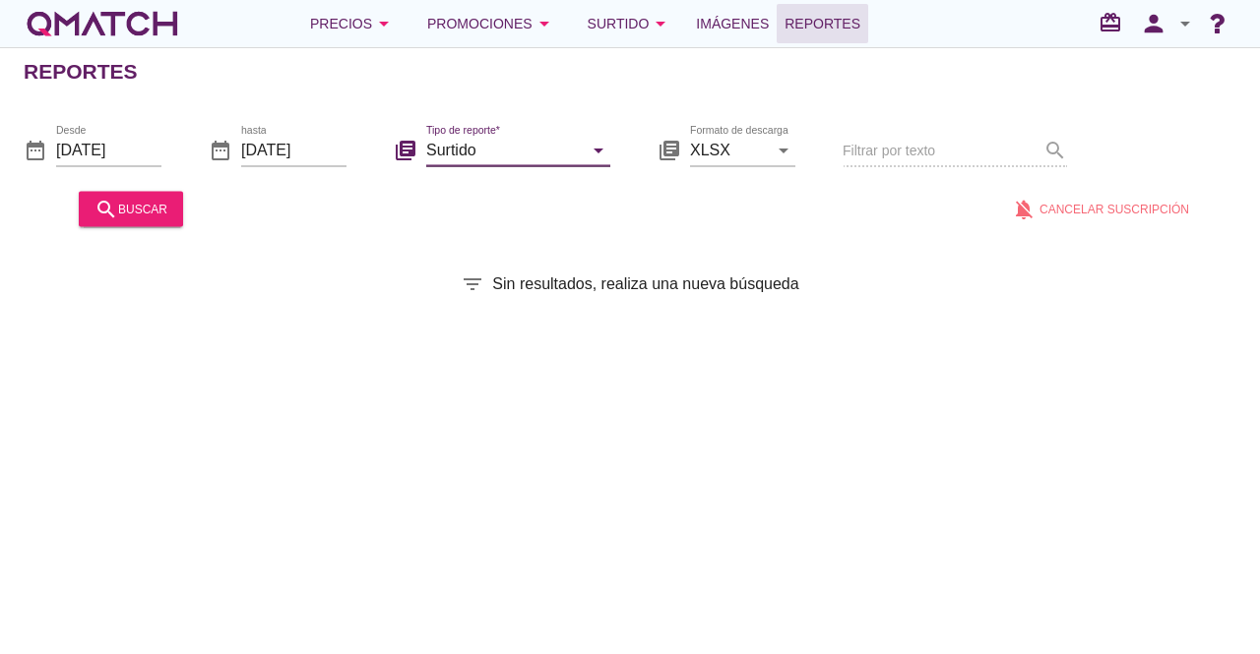
click at [585, 156] on div "arrow_drop_down" at bounding box center [597, 150] width 28 height 24
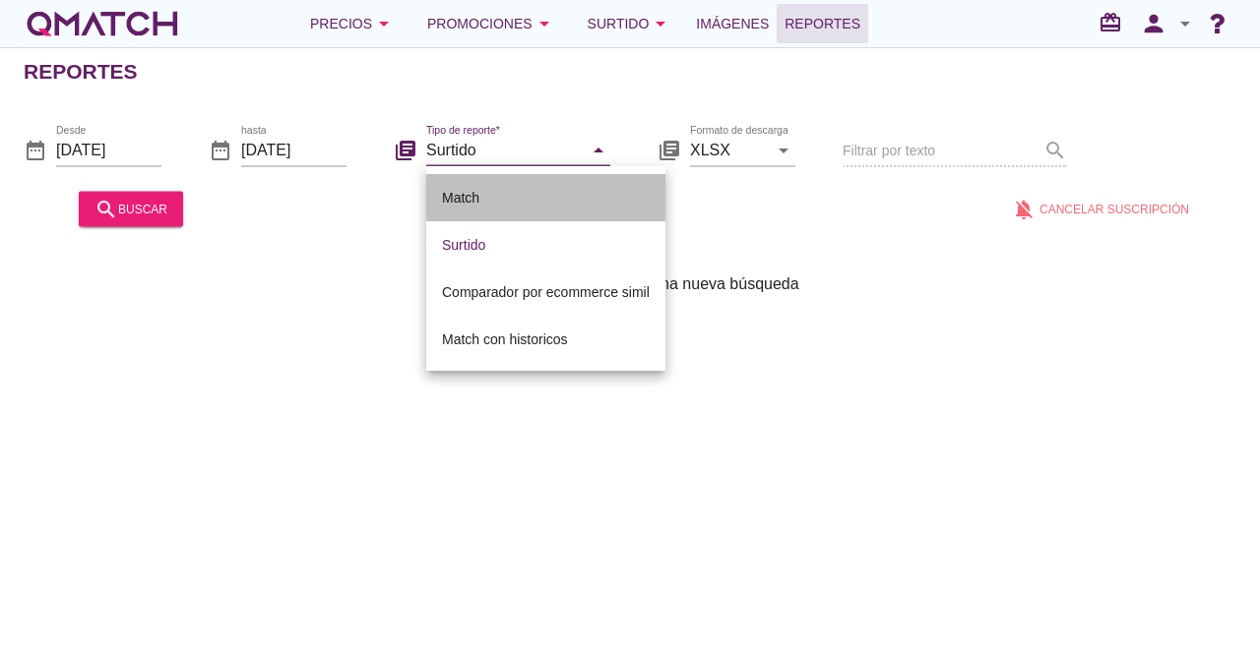
click at [540, 198] on div "Match" at bounding box center [546, 198] width 208 height 24
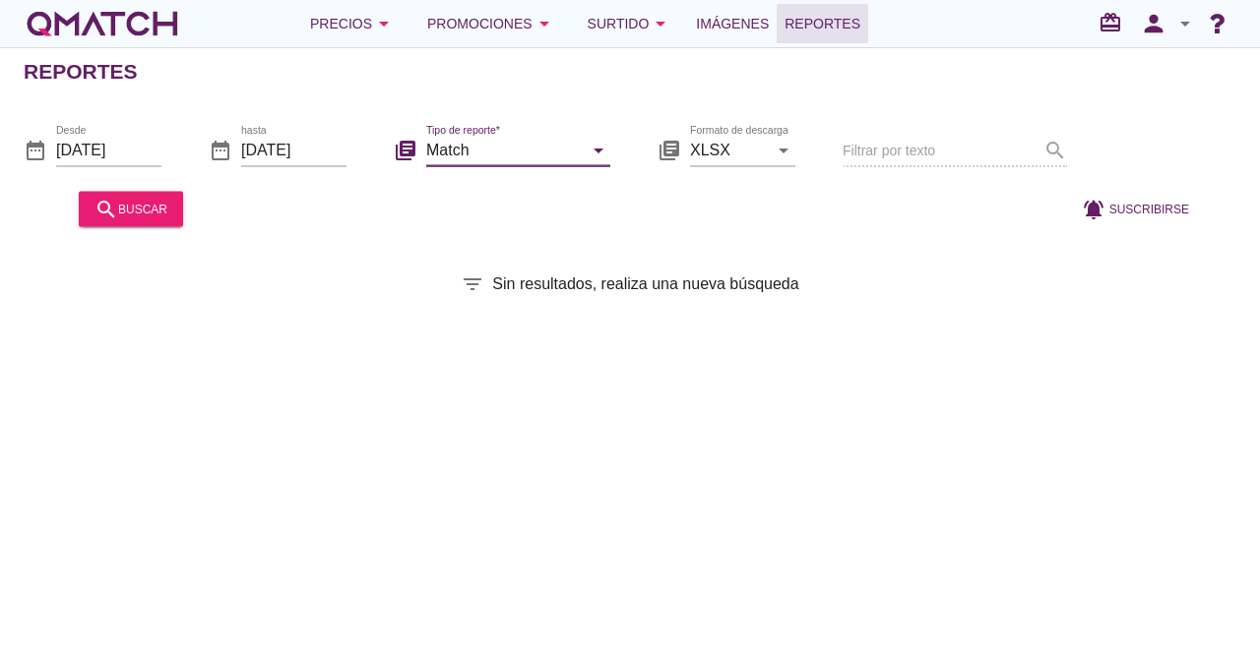
click at [600, 145] on icon "arrow_drop_down" at bounding box center [599, 150] width 24 height 24
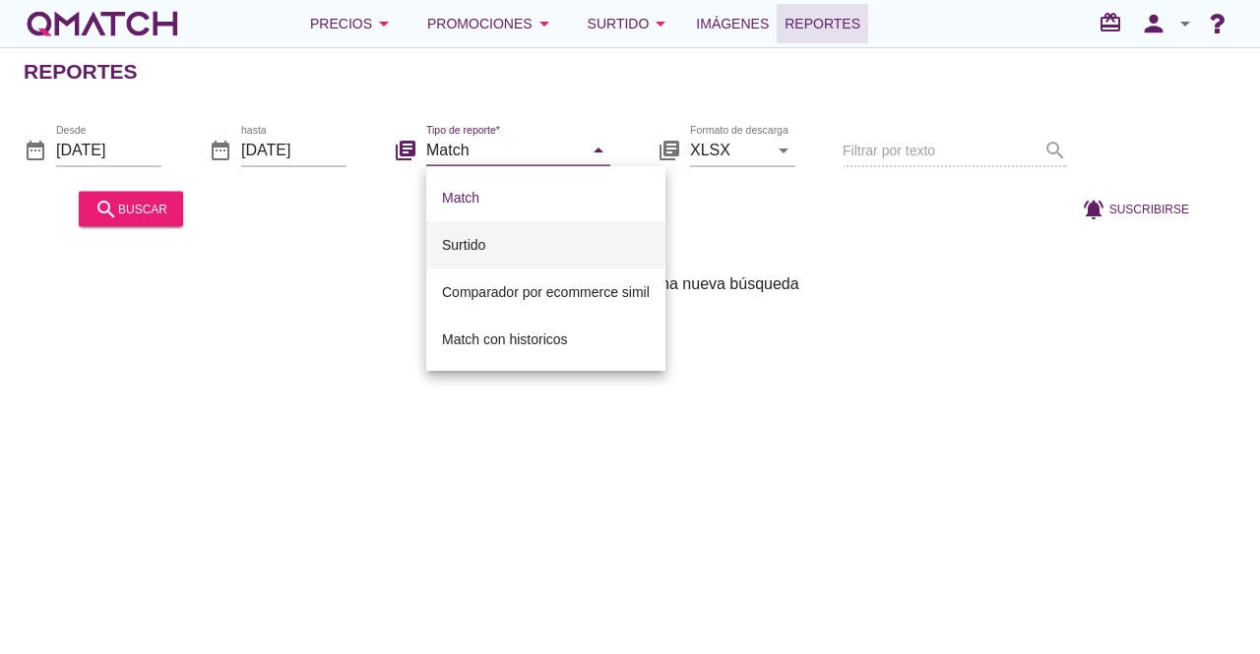
click at [513, 235] on div "Surtido" at bounding box center [546, 245] width 208 height 24
type input "Surtido"
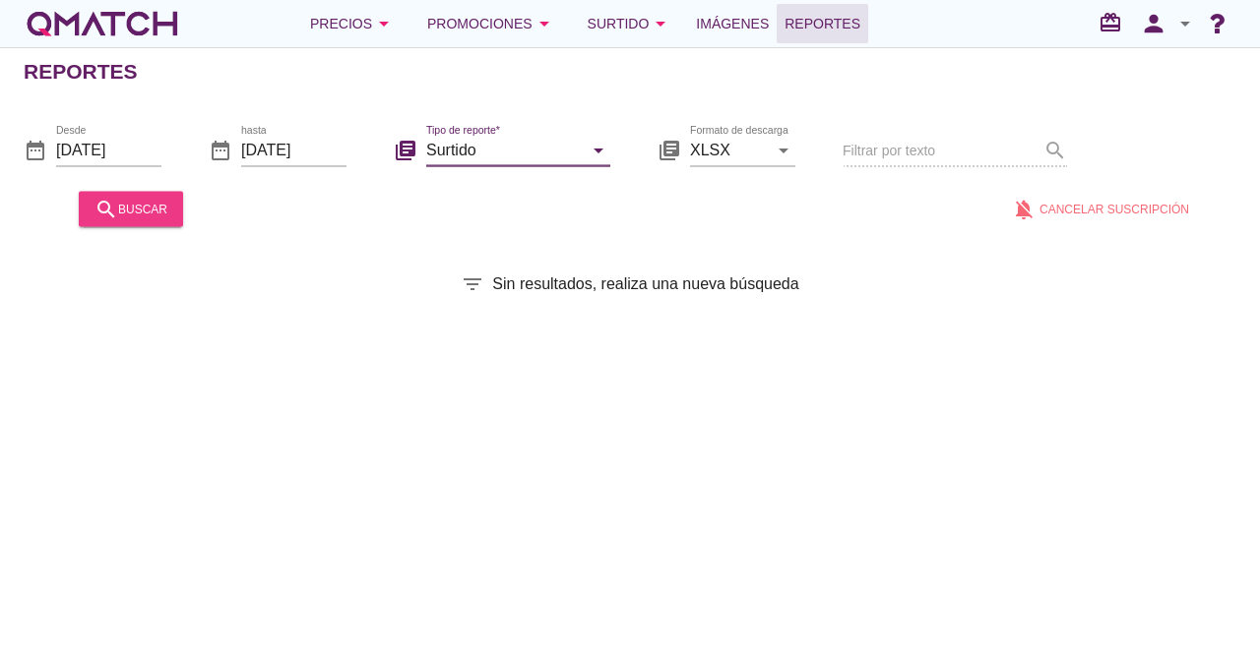
click at [161, 218] on div "search buscar" at bounding box center [130, 209] width 73 height 24
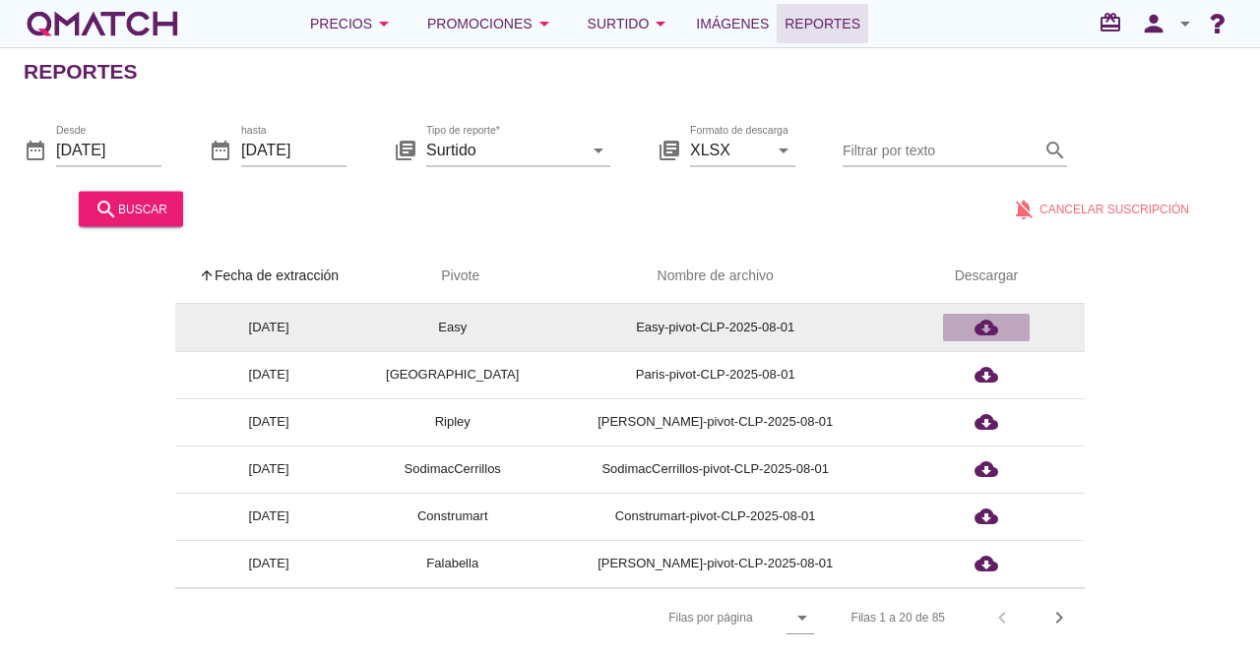
click at [992, 328] on icon "cloud_download" at bounding box center [986, 328] width 24 height 24
